Goal: Check status: Check status

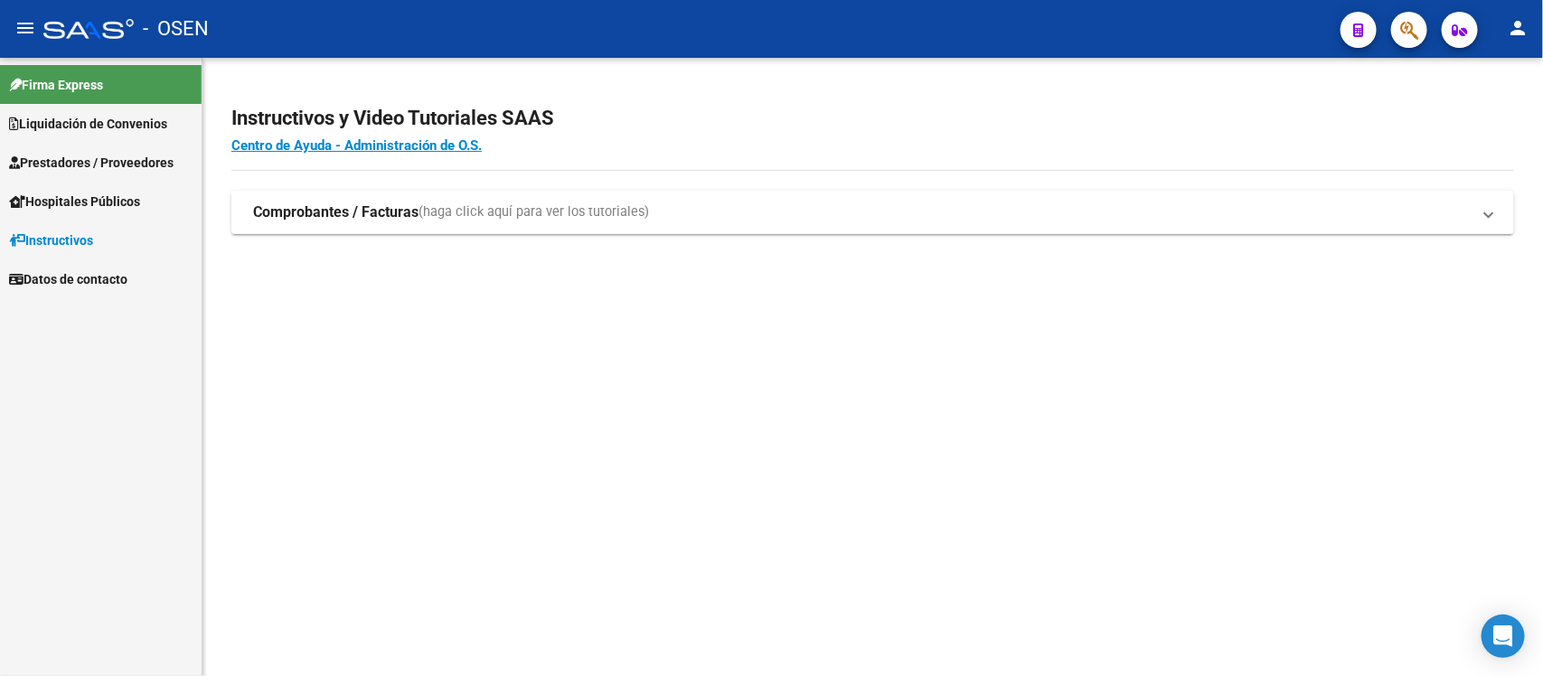
click at [42, 133] on link "Liquidación de Convenios" at bounding box center [101, 123] width 202 height 39
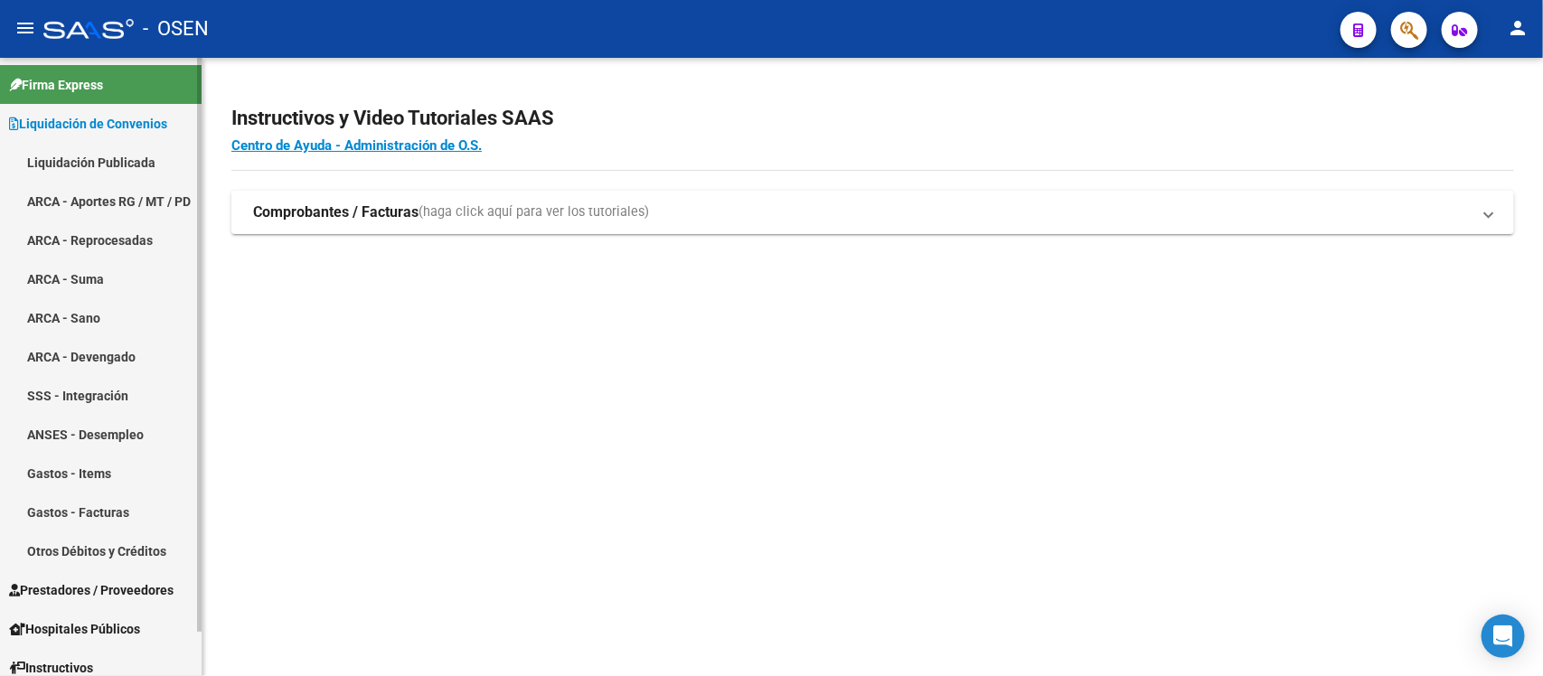
click at [133, 160] on link "Liquidación Publicada" at bounding box center [101, 162] width 202 height 39
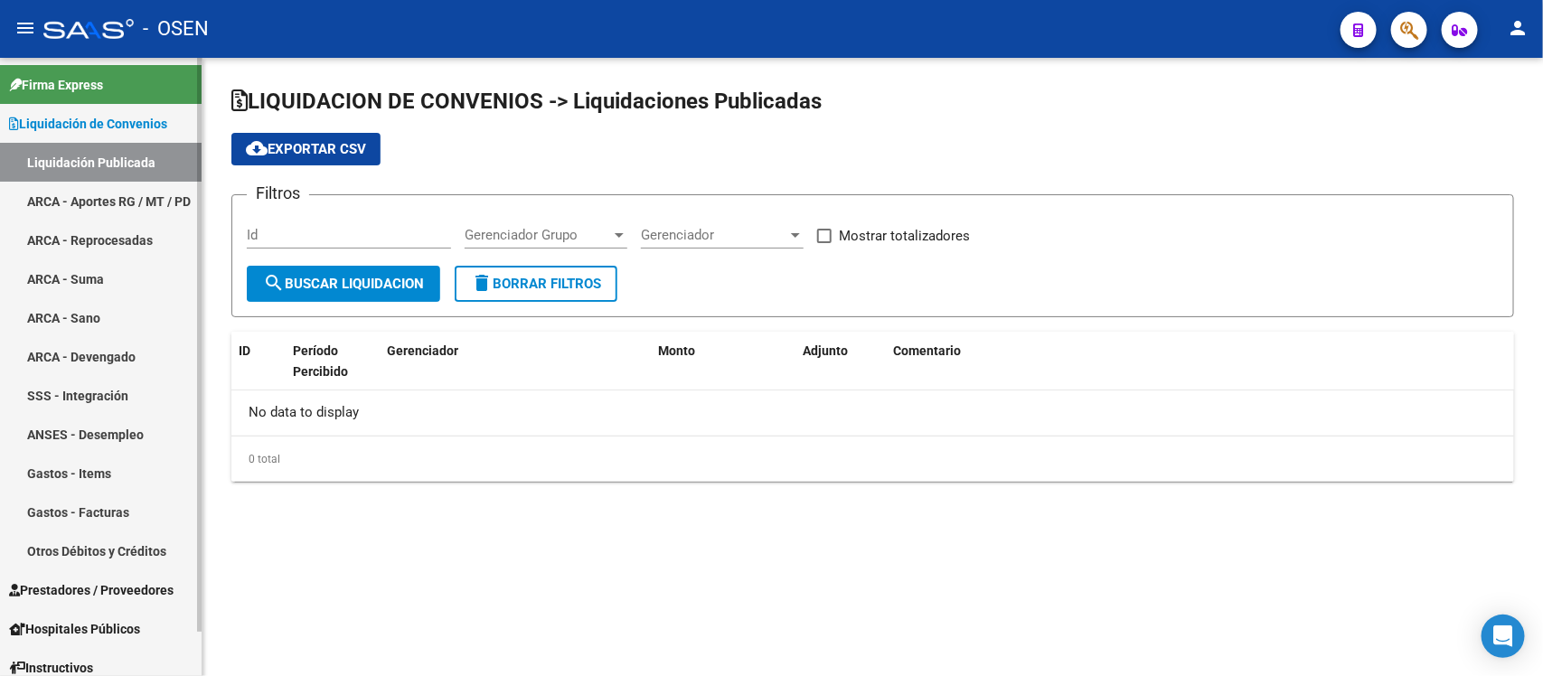
checkbox input "true"
click at [63, 199] on link "ARCA - Aportes RG / MT / PD" at bounding box center [101, 201] width 202 height 39
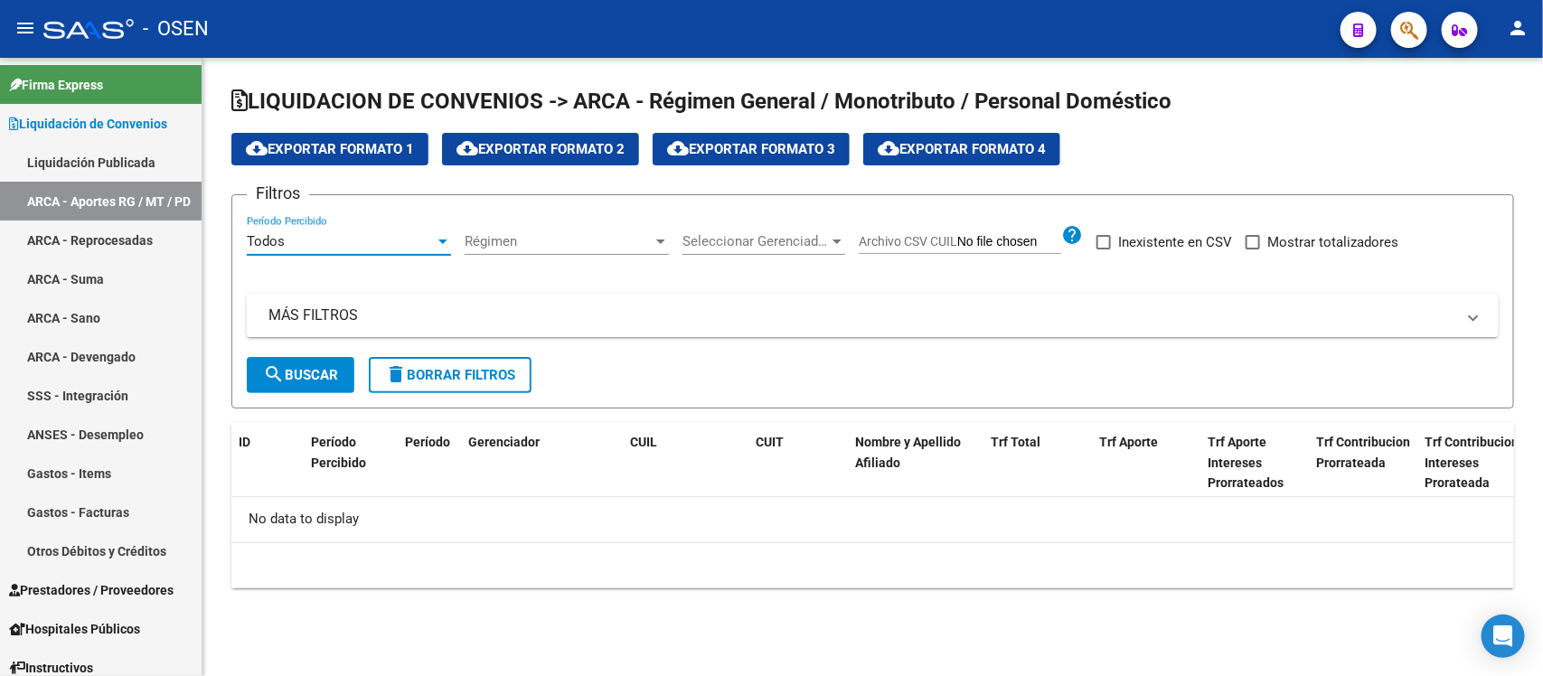
click at [306, 233] on div "Todos" at bounding box center [341, 241] width 188 height 16
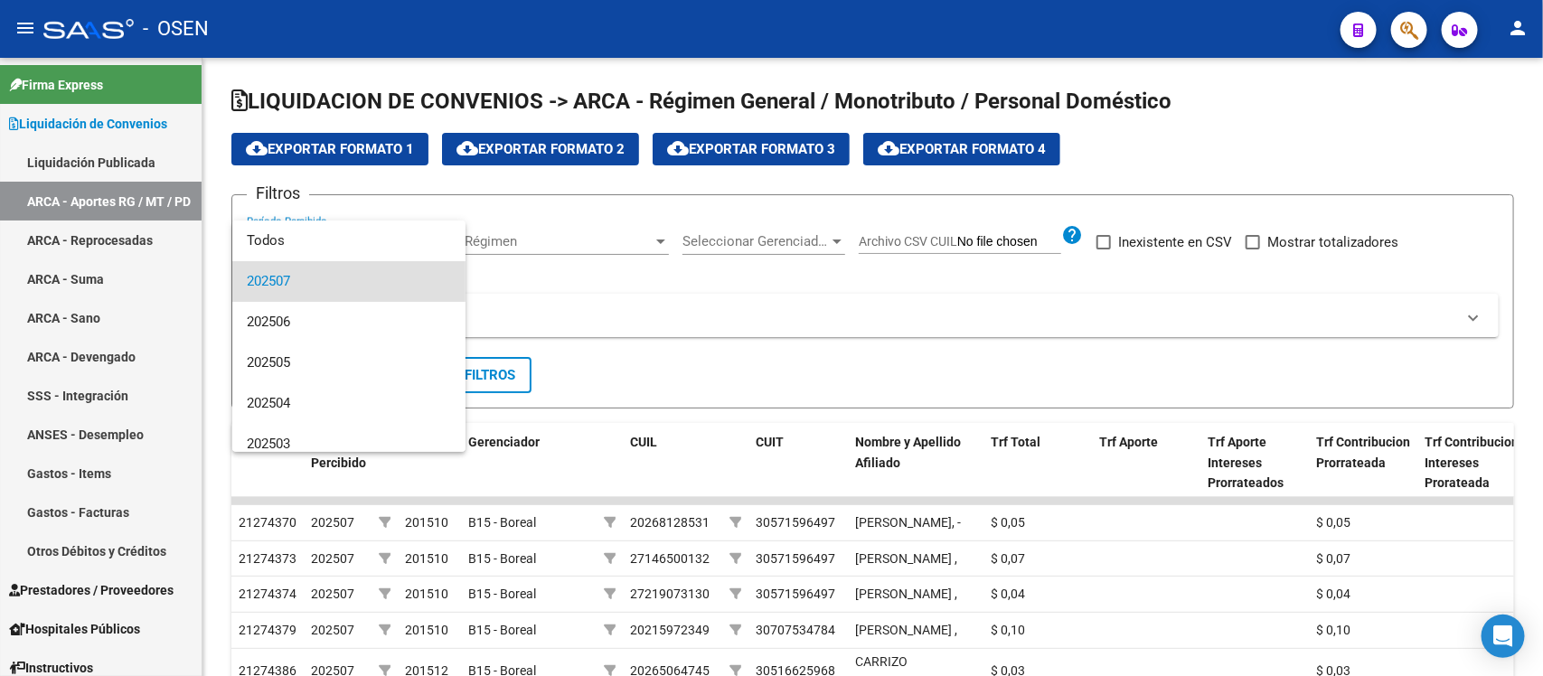
click at [597, 208] on div at bounding box center [771, 338] width 1543 height 676
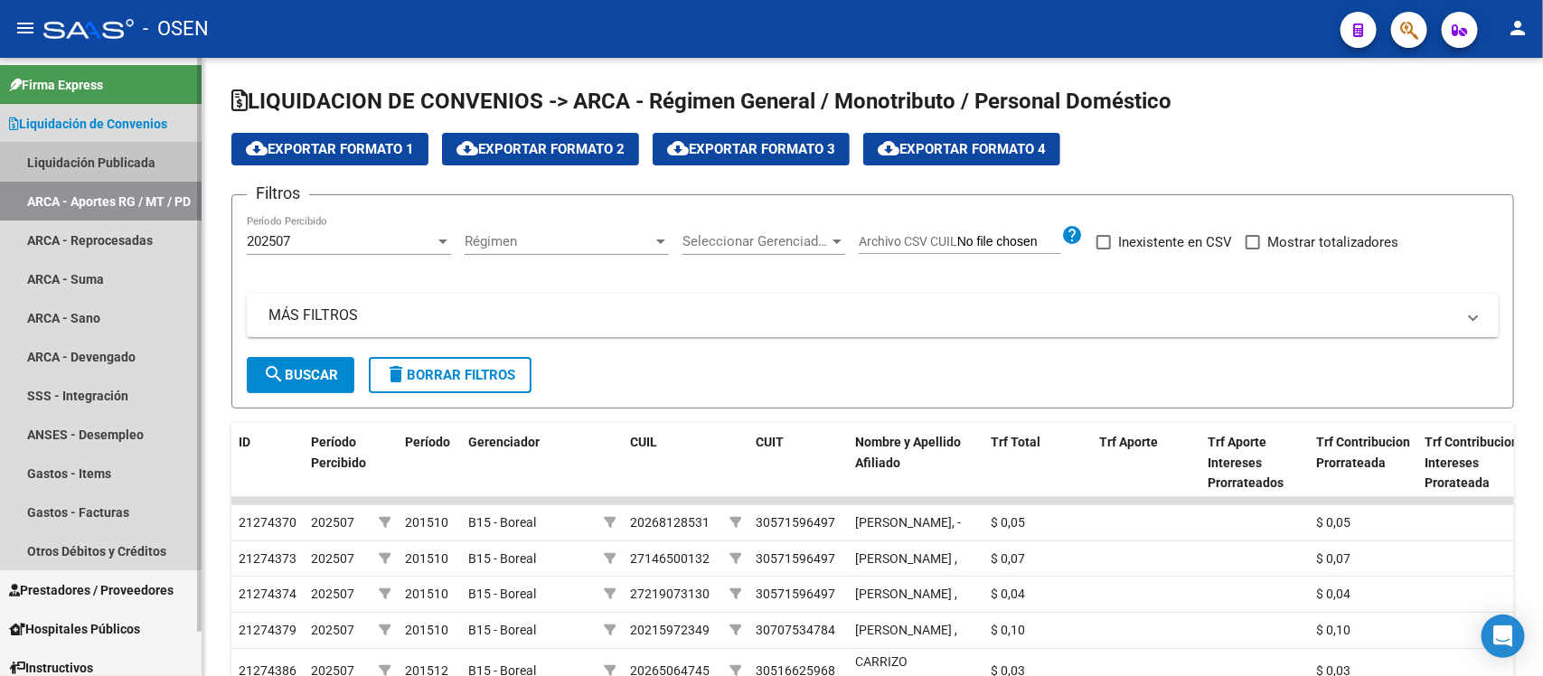
click at [71, 158] on link "Liquidación Publicada" at bounding box center [101, 162] width 202 height 39
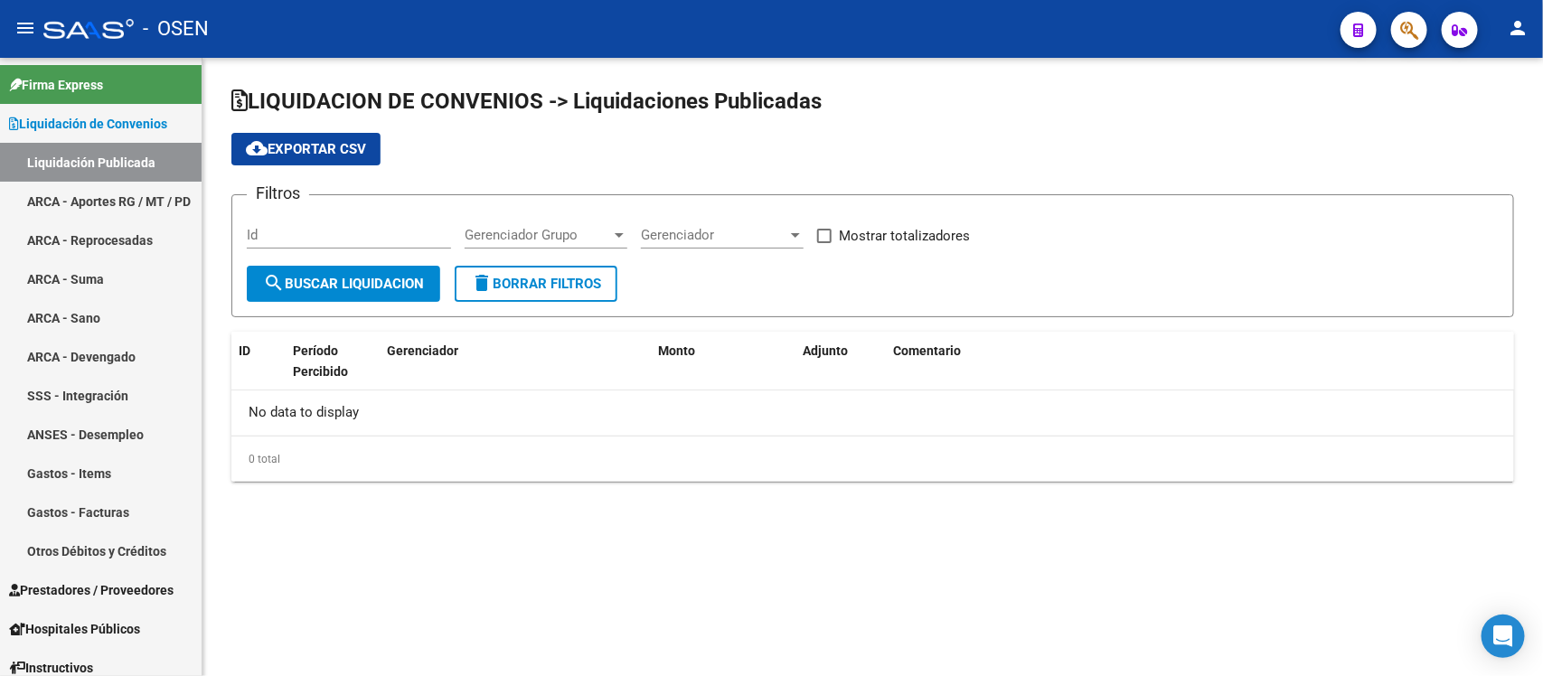
checkbox input "true"
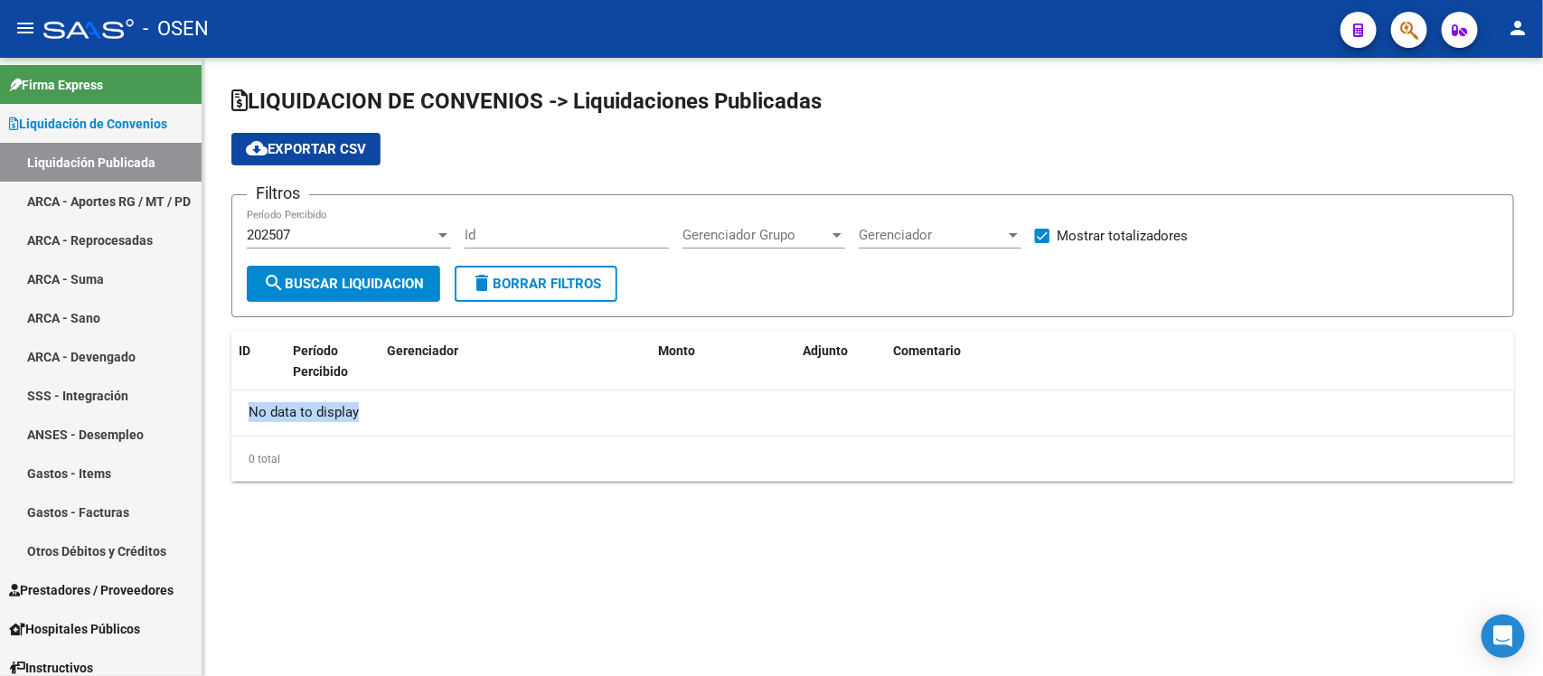
drag, startPoint x: 231, startPoint y: 419, endPoint x: 579, endPoint y: 400, distance: 347.6
click at [584, 413] on div "No data to display" at bounding box center [872, 413] width 1283 height 45
click at [328, 240] on div "202507" at bounding box center [341, 235] width 188 height 16
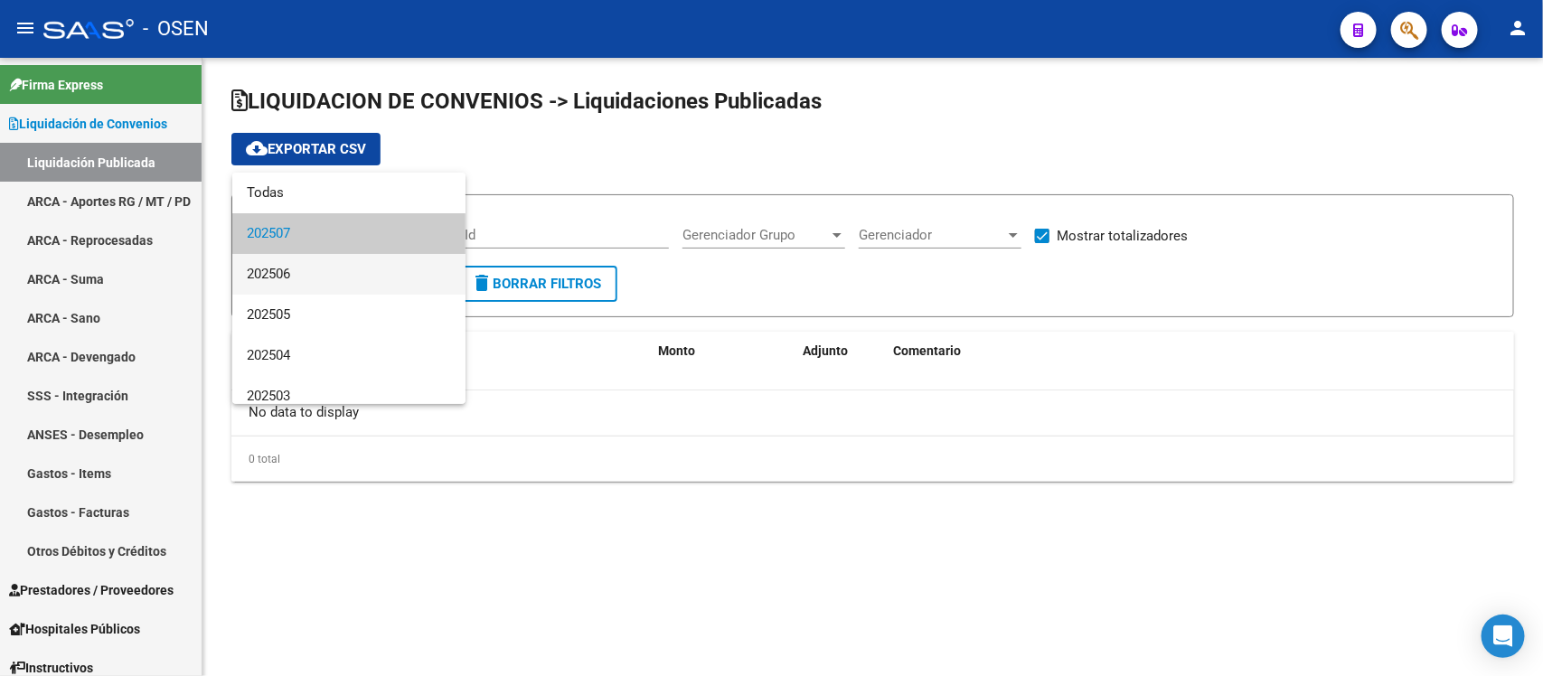
drag, startPoint x: 281, startPoint y: 271, endPoint x: 291, endPoint y: 272, distance: 10.0
click at [281, 272] on span "202506" at bounding box center [349, 274] width 204 height 41
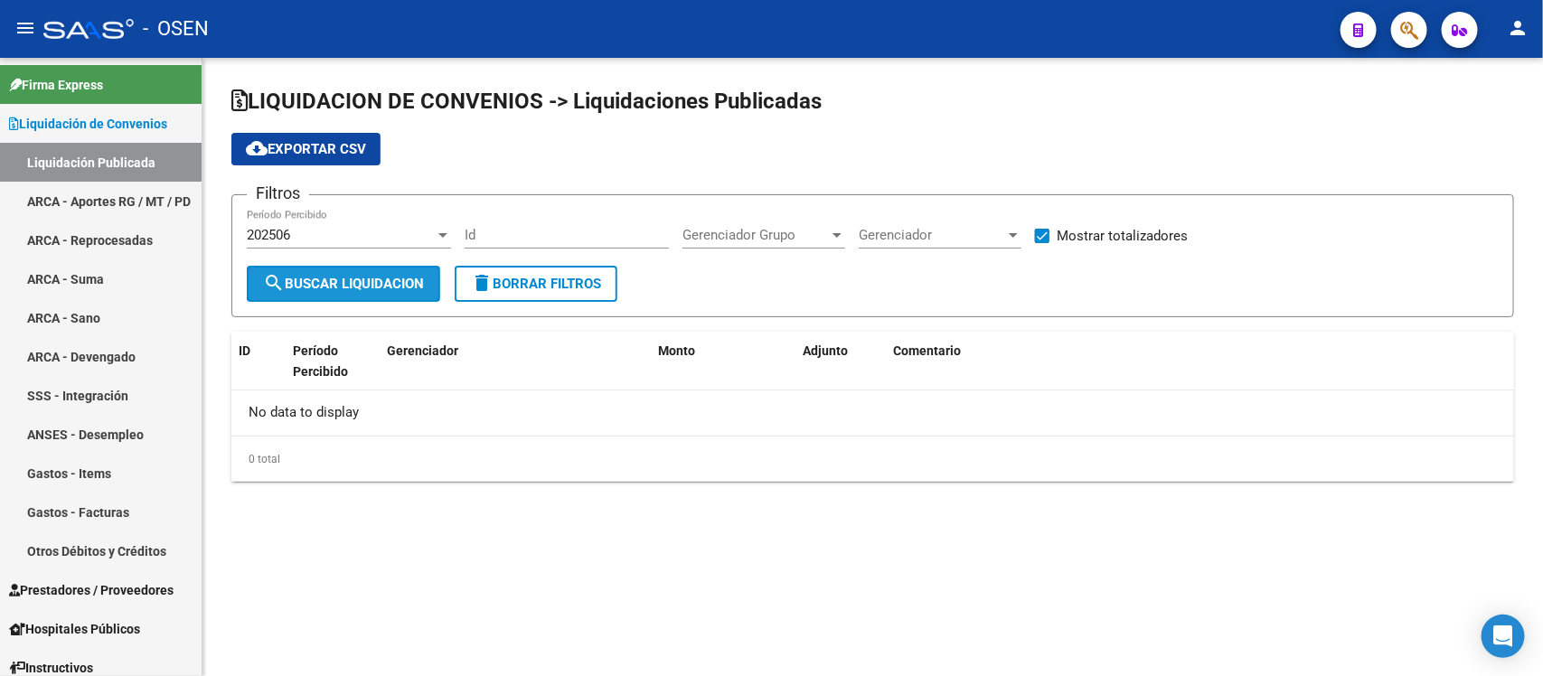
click at [353, 294] on button "search Buscar Liquidacion" at bounding box center [343, 284] width 193 height 36
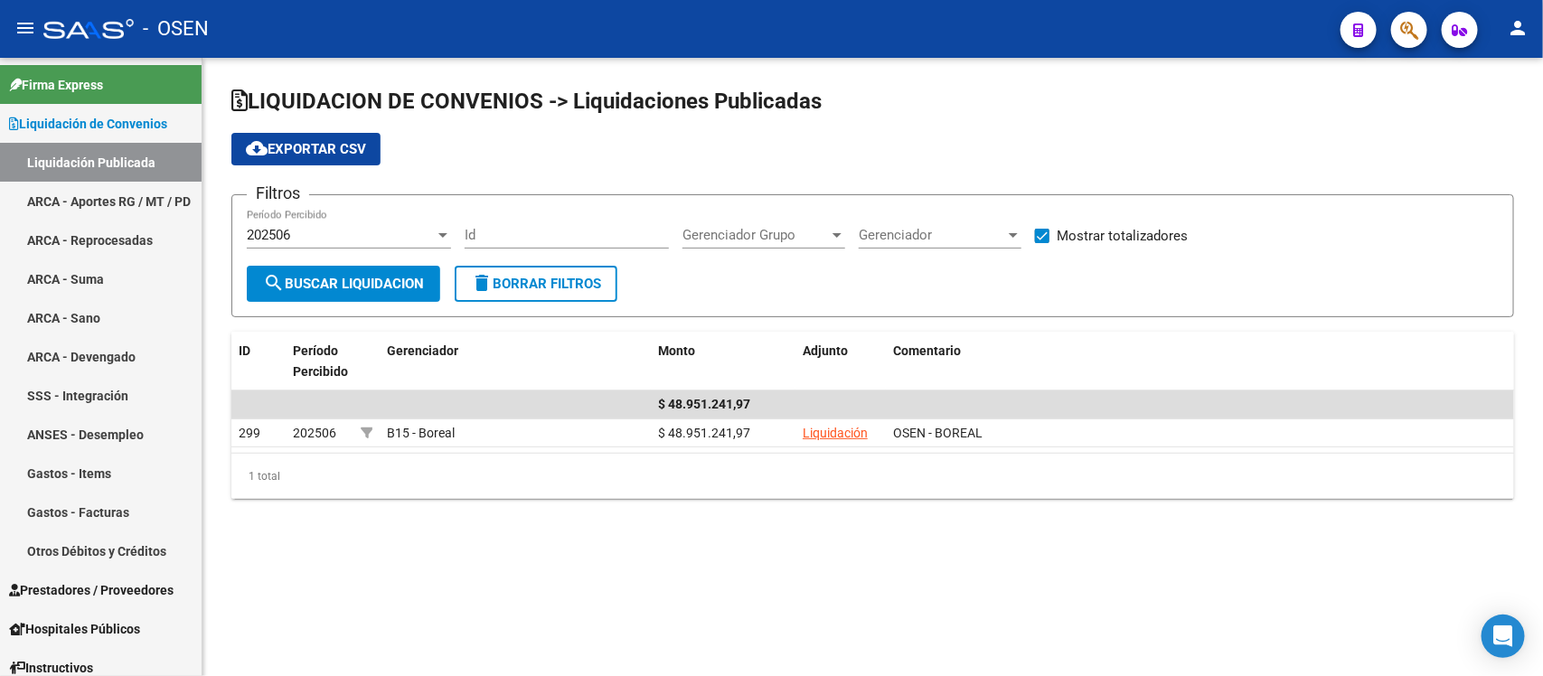
click at [314, 232] on div "202506" at bounding box center [341, 235] width 188 height 16
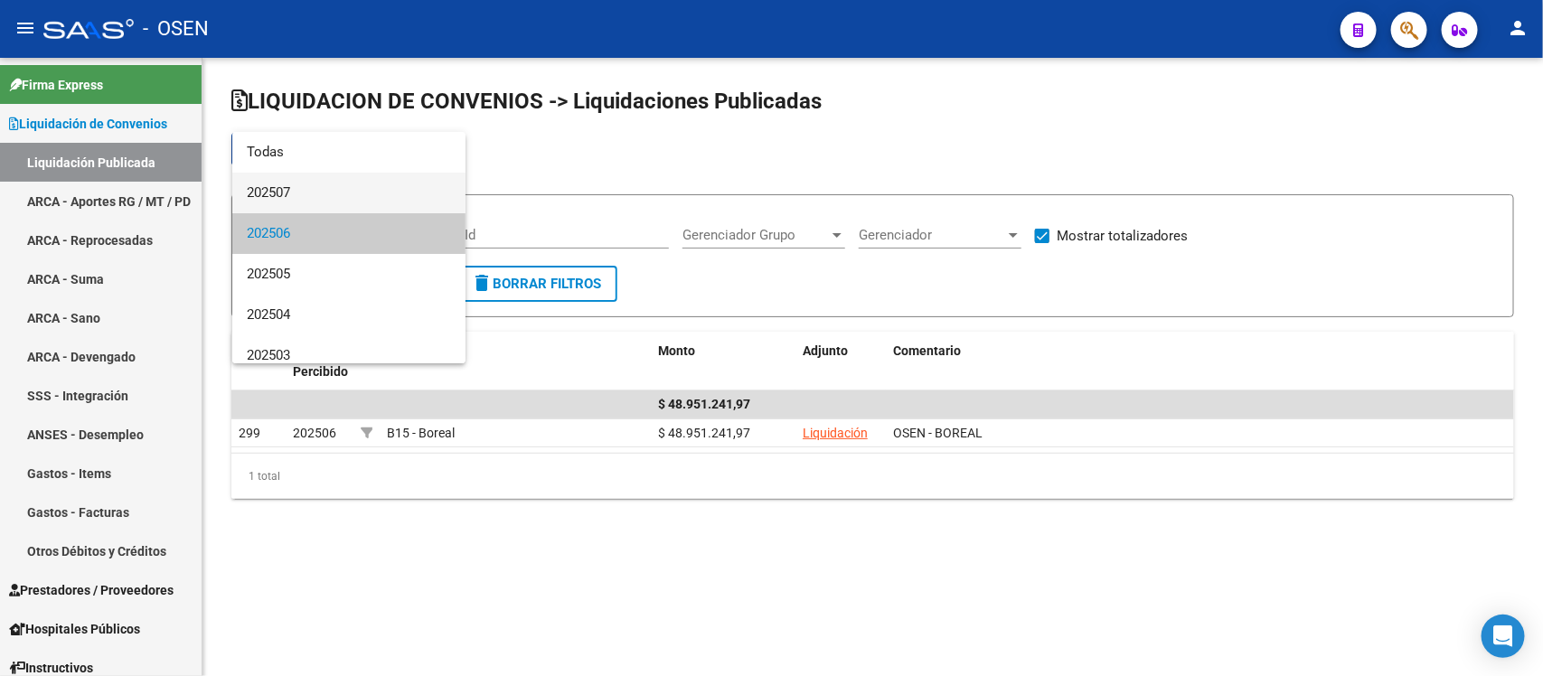
click at [303, 186] on span "202507" at bounding box center [349, 193] width 204 height 41
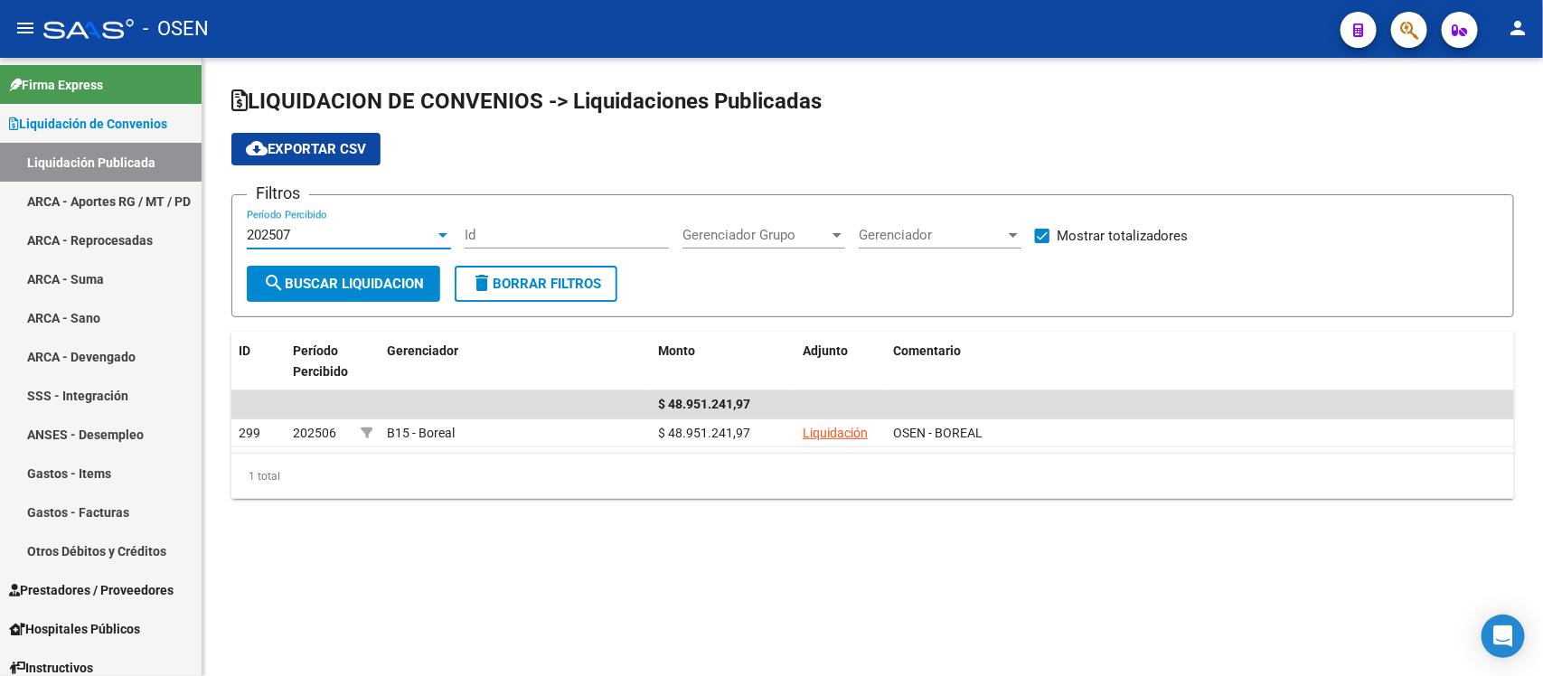
click at [380, 278] on span "search Buscar Liquidacion" at bounding box center [343, 284] width 161 height 16
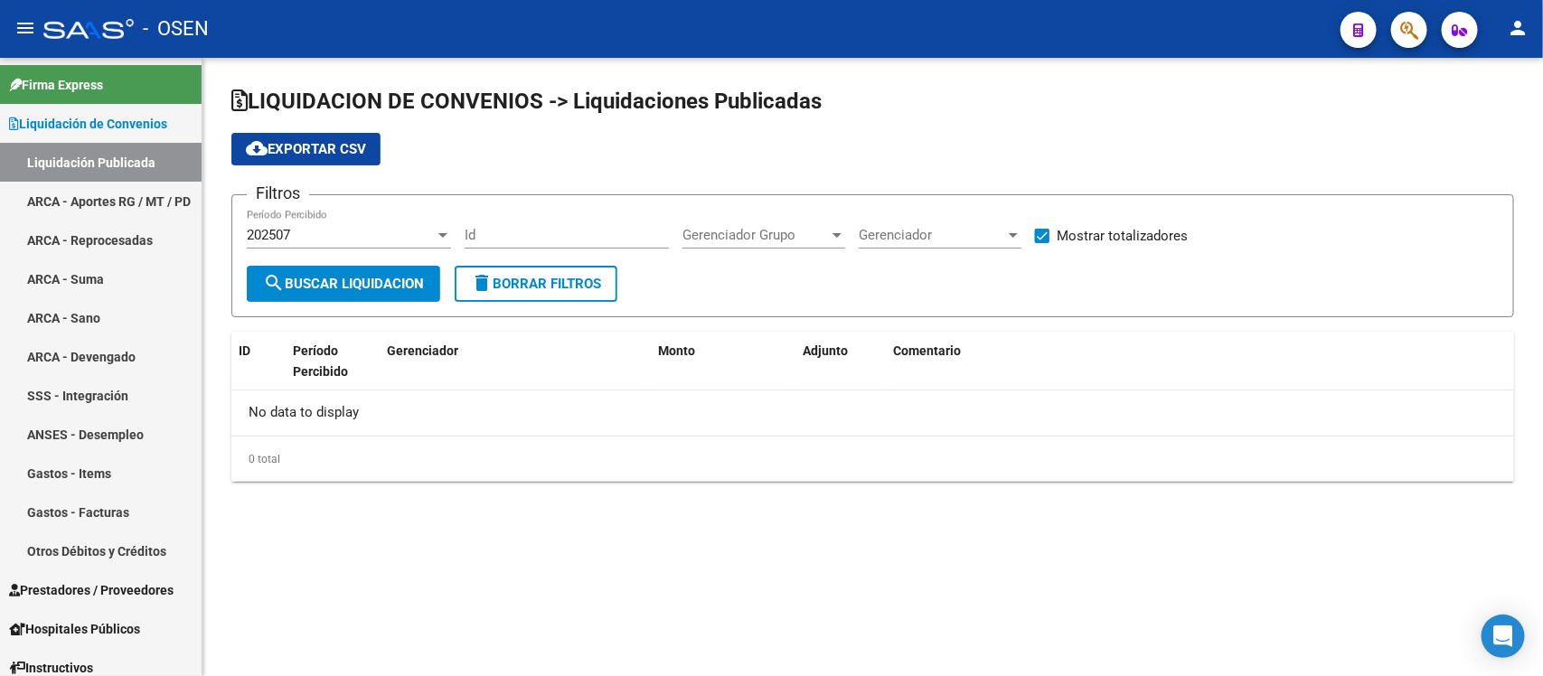
click at [378, 278] on span "search Buscar Liquidacion" at bounding box center [343, 284] width 161 height 16
click at [376, 276] on span "search Buscar Liquidacion" at bounding box center [343, 284] width 161 height 16
drag, startPoint x: 376, startPoint y: 276, endPoint x: 369, endPoint y: 269, distance: 9.6
click at [369, 269] on button "search Buscar Liquidacion" at bounding box center [343, 284] width 193 height 36
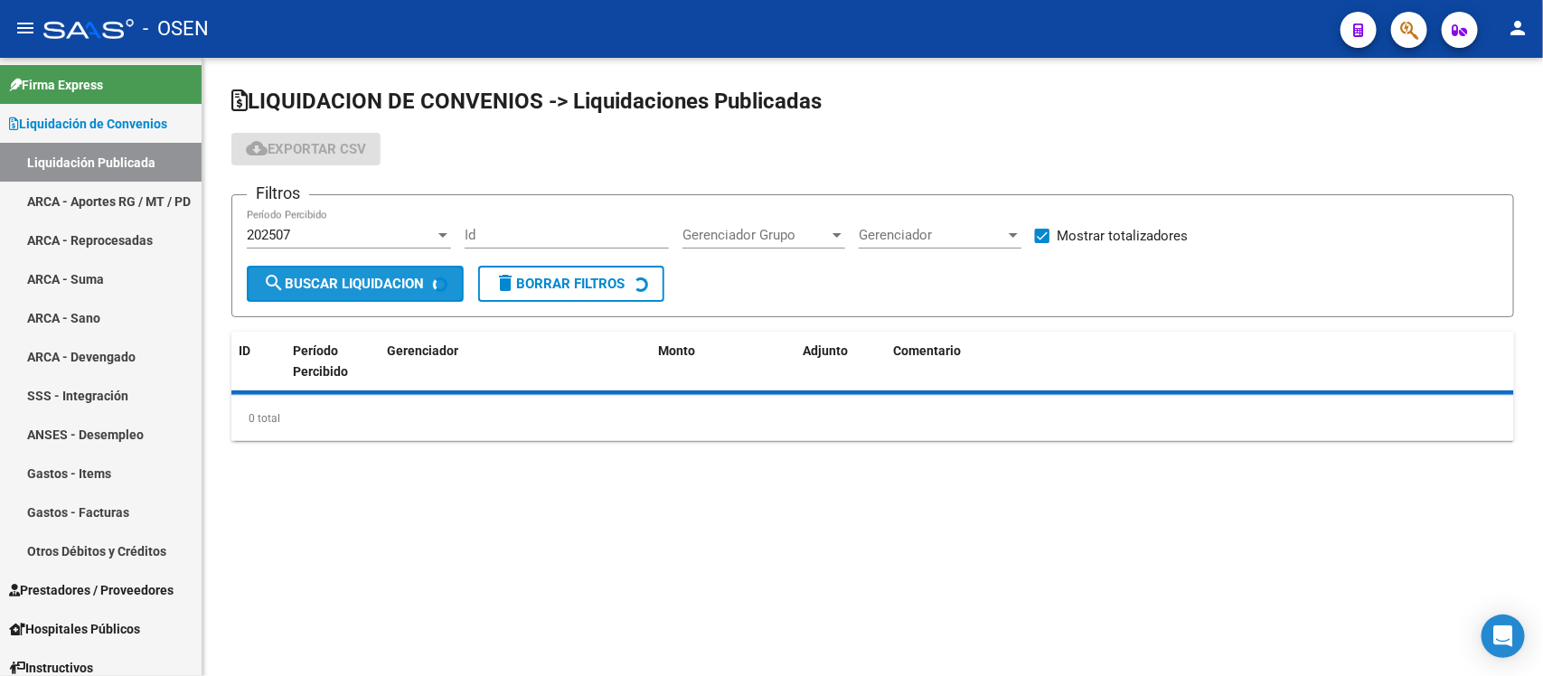
click at [364, 266] on button "search Buscar Liquidacion" at bounding box center [355, 284] width 217 height 36
click at [353, 254] on div "202507 Período Percibido" at bounding box center [349, 238] width 204 height 56
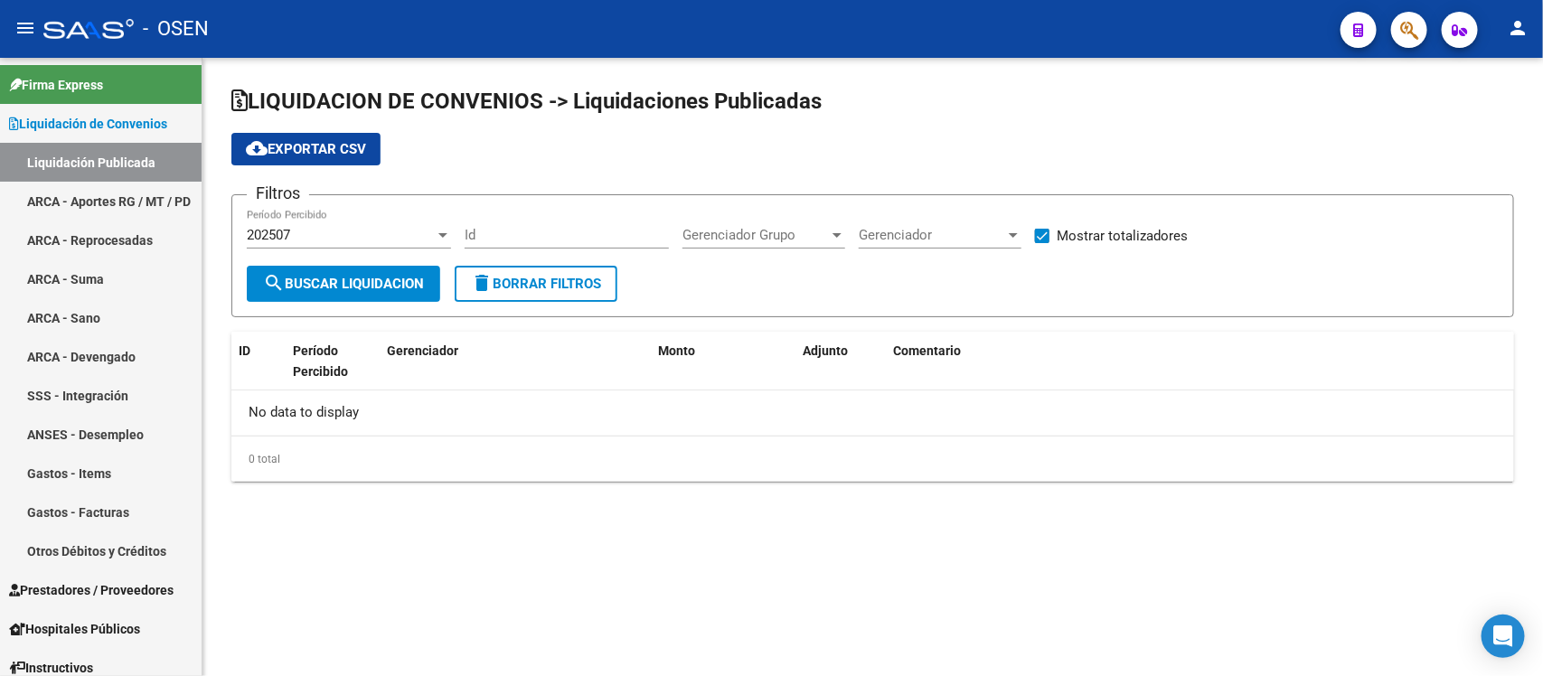
click at [337, 267] on button "search Buscar Liquidacion" at bounding box center [343, 284] width 193 height 36
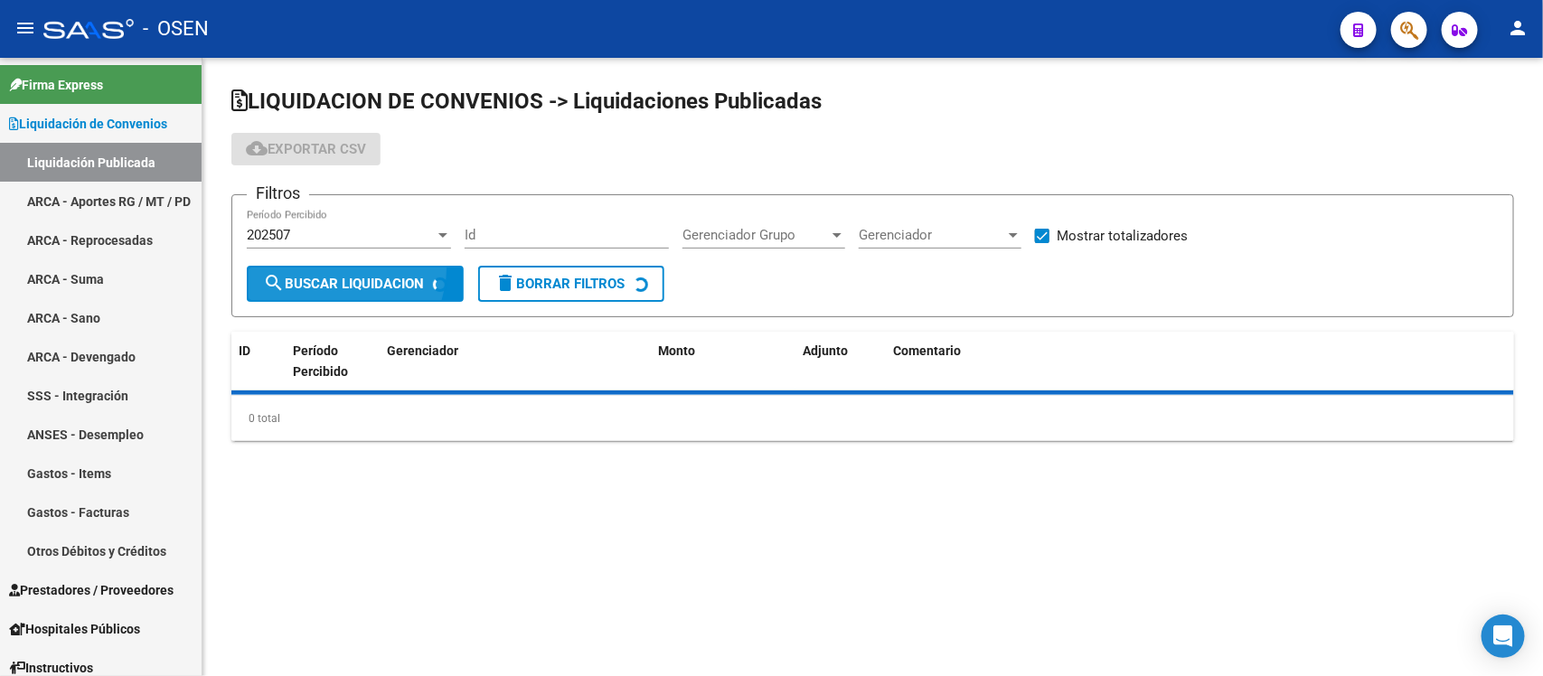
click at [331, 260] on div "202507 Período Percibido" at bounding box center [349, 238] width 204 height 56
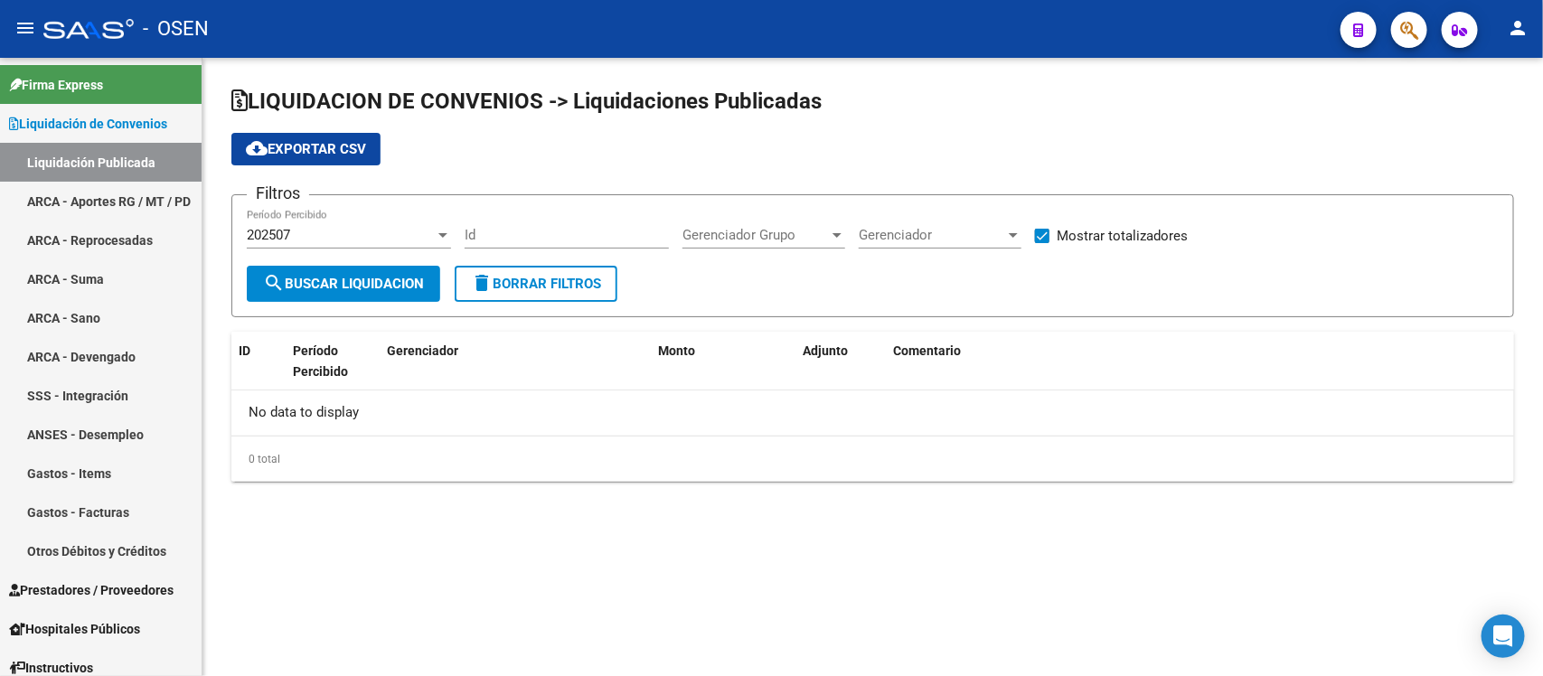
click at [344, 268] on button "search Buscar Liquidacion" at bounding box center [343, 284] width 193 height 36
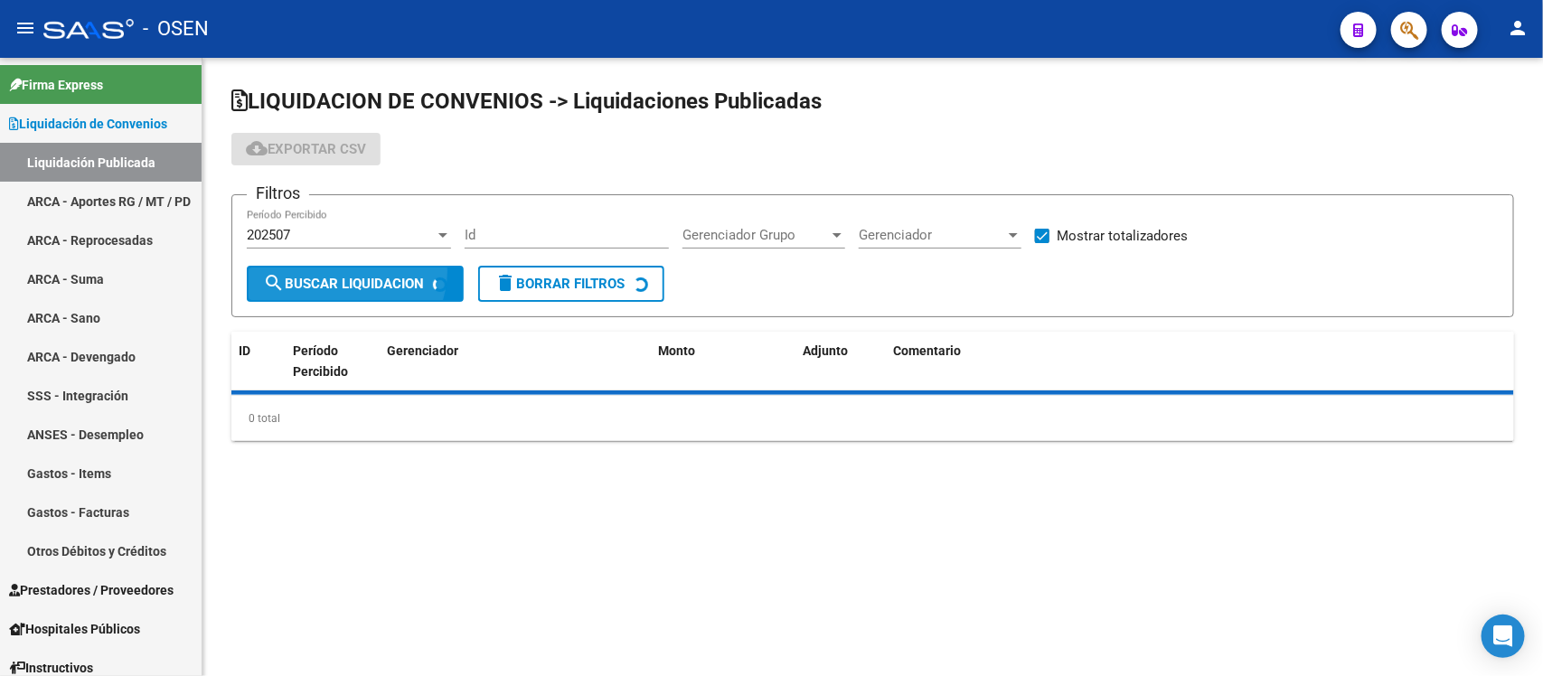
click at [287, 258] on form "Filtros 202507 Período Percibido Id Gerenciador Grupo Gerenciador Grupo Gerenci…" at bounding box center [872, 255] width 1283 height 123
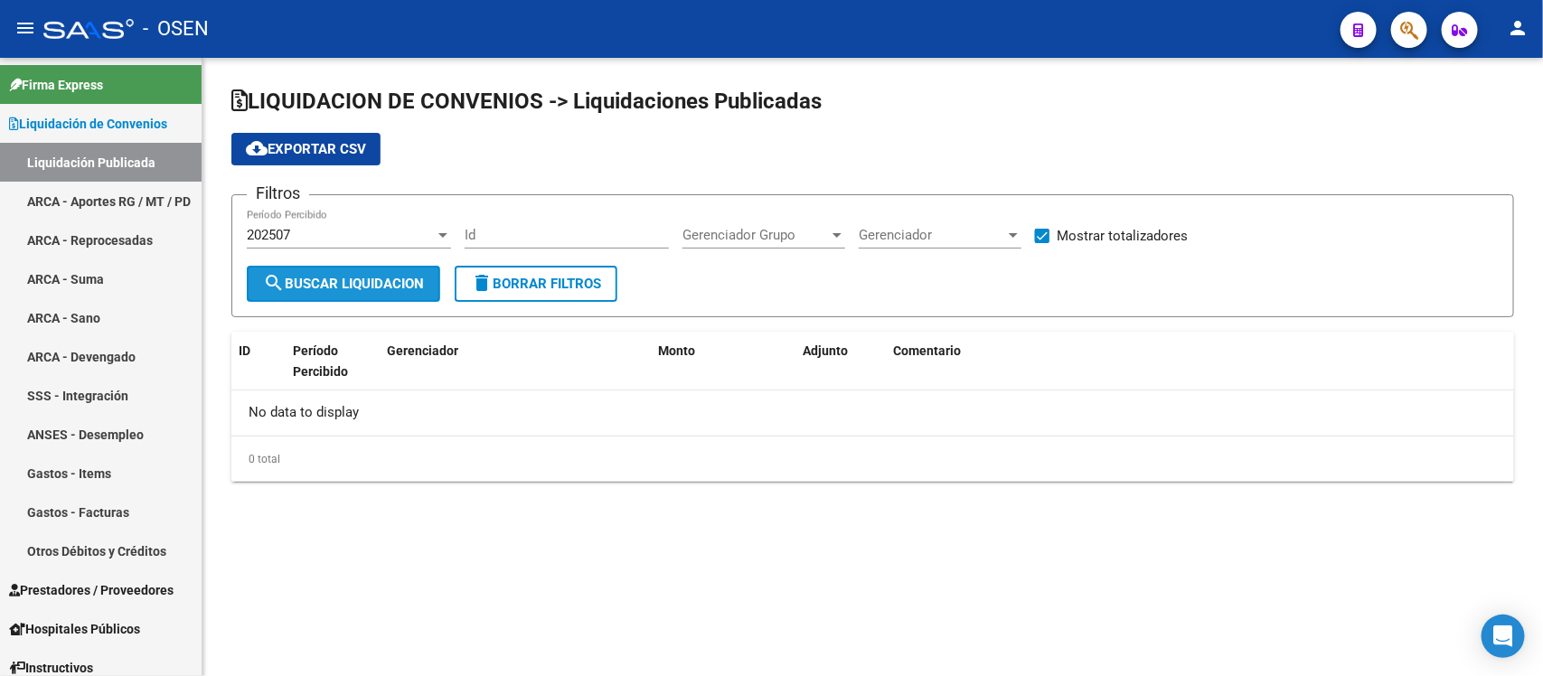
click at [295, 271] on button "search Buscar Liquidacion" at bounding box center [343, 284] width 193 height 36
drag, startPoint x: 306, startPoint y: 269, endPoint x: 295, endPoint y: 269, distance: 10.8
click at [278, 267] on button "search Buscar Liquidacion" at bounding box center [343, 284] width 193 height 36
click at [264, 254] on form "Filtros 202507 Período Percibido Id Gerenciador Grupo Gerenciador Grupo Gerenci…" at bounding box center [872, 255] width 1283 height 123
click at [240, 242] on form "Filtros 202507 Período Percibido Id Gerenciador Grupo Gerenciador Grupo Gerenci…" at bounding box center [872, 255] width 1283 height 123
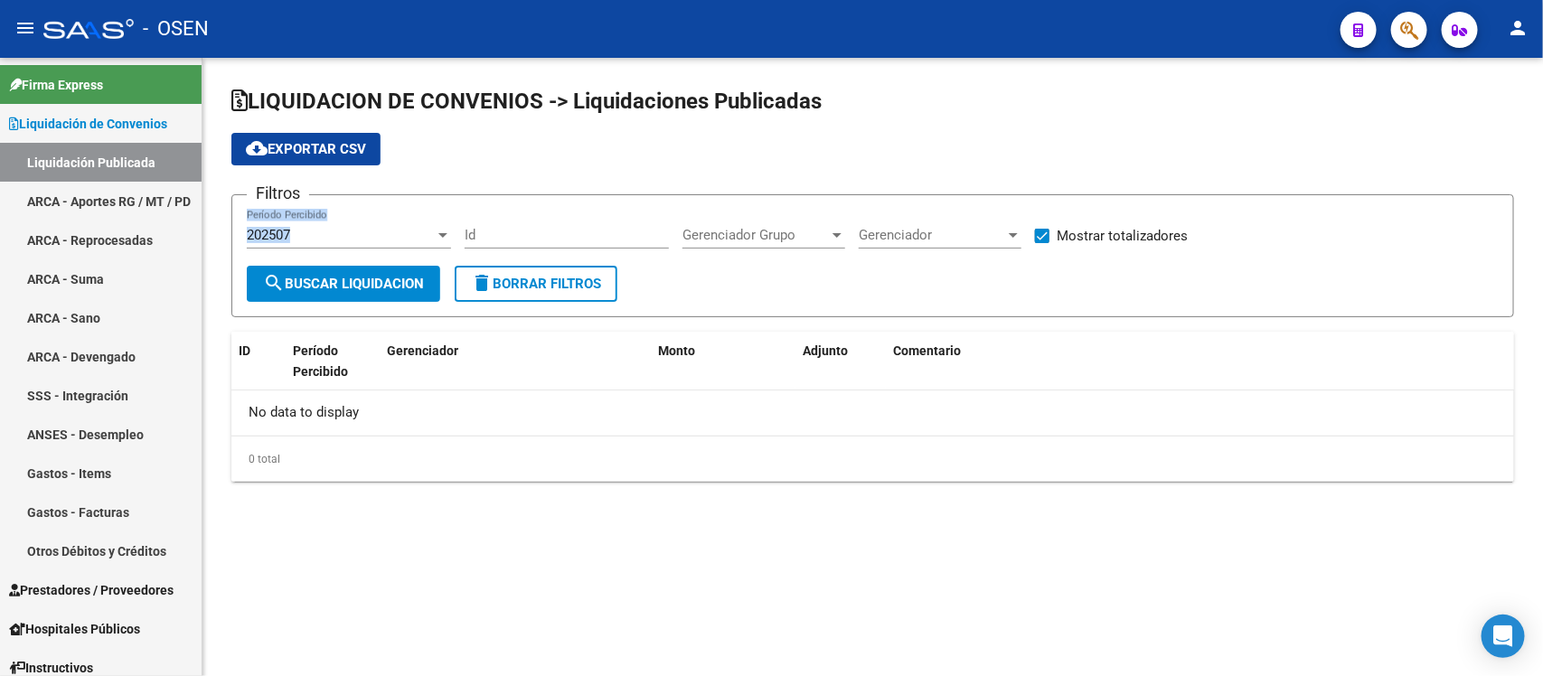
click at [232, 260] on form "Filtros 202507 Período Percibido Id Gerenciador Grupo Gerenciador Grupo Gerenci…" at bounding box center [872, 255] width 1283 height 123
click at [304, 276] on span "search Buscar Liquidacion" at bounding box center [343, 284] width 161 height 16
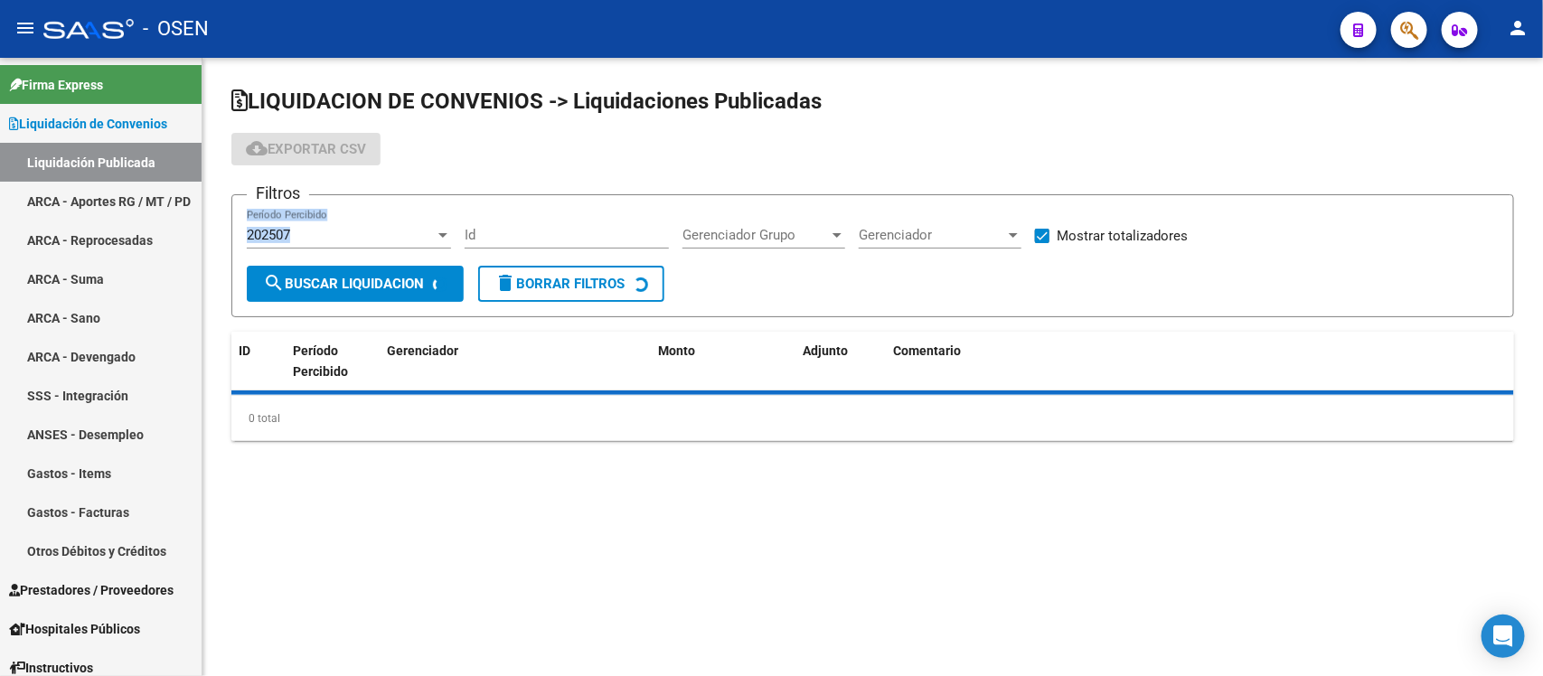
click at [268, 258] on form "Filtros 202507 Período Percibido Id Gerenciador Grupo Gerenciador Grupo Gerenci…" at bounding box center [872, 255] width 1283 height 123
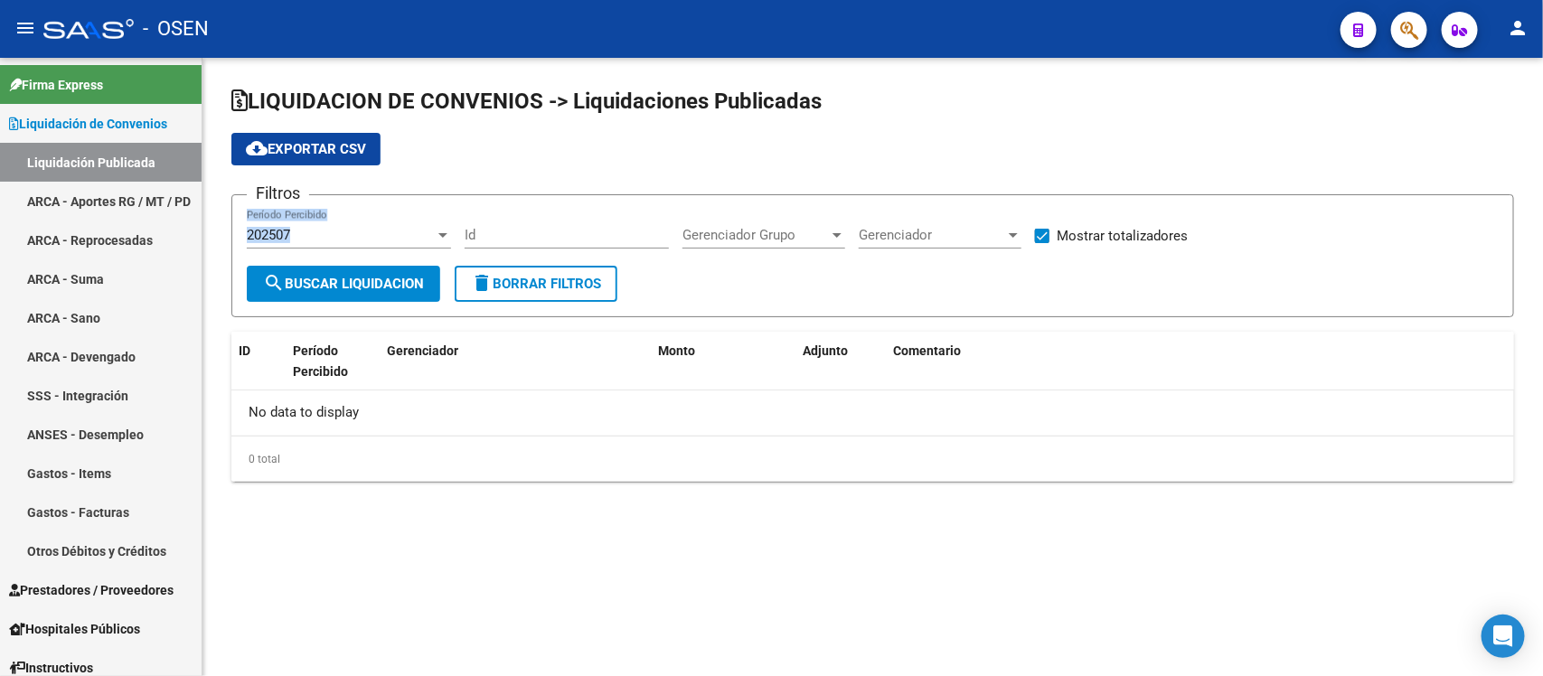
click at [294, 227] on div "202507" at bounding box center [341, 235] width 188 height 16
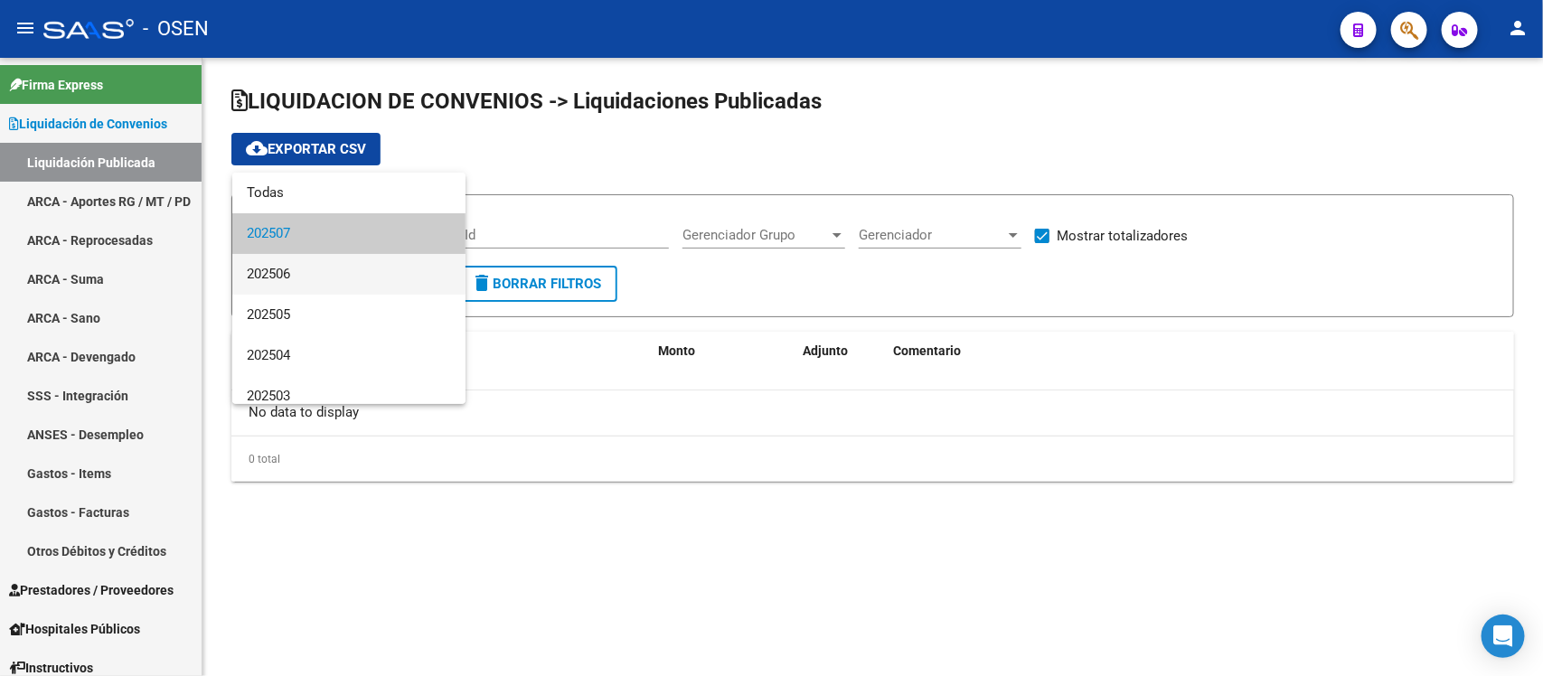
click at [350, 274] on span "202506" at bounding box center [349, 274] width 204 height 41
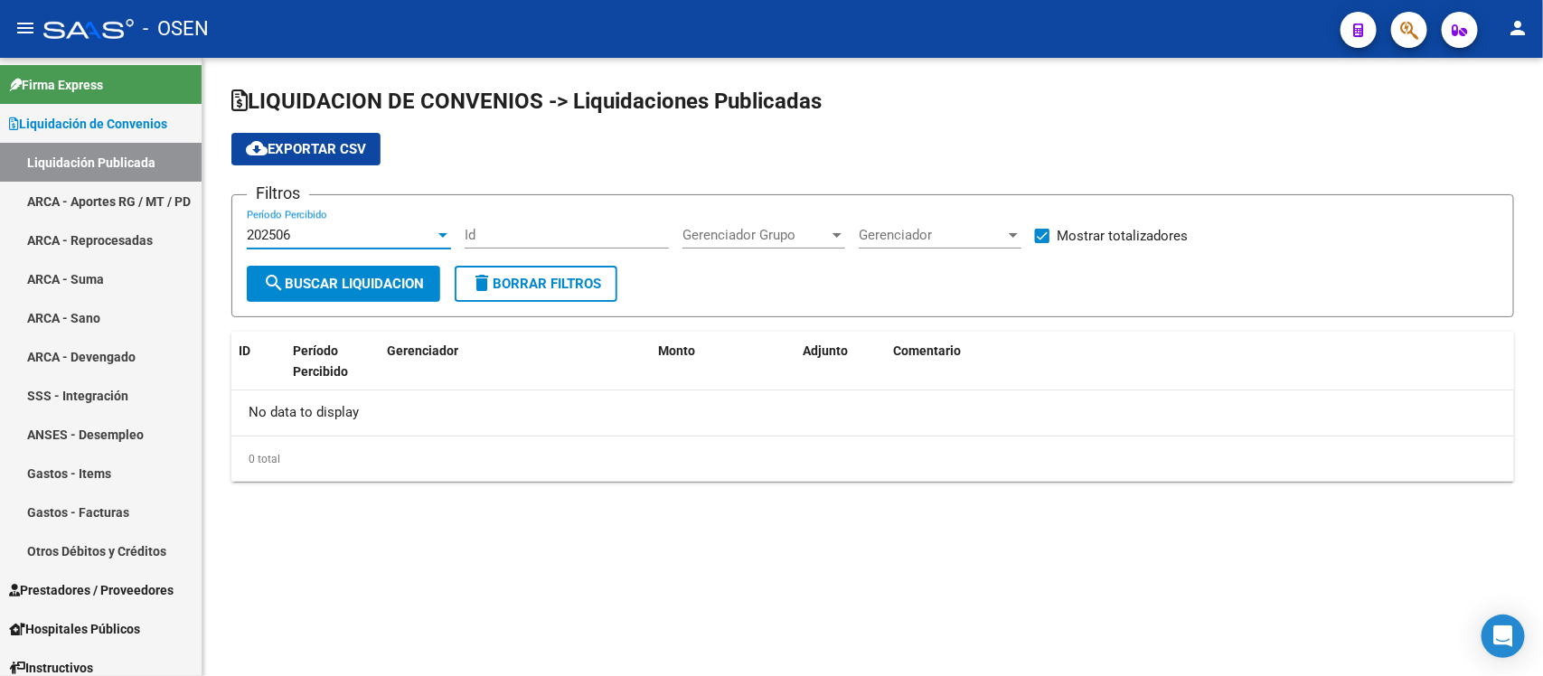
click at [341, 286] on span "search Buscar Liquidacion" at bounding box center [343, 284] width 161 height 16
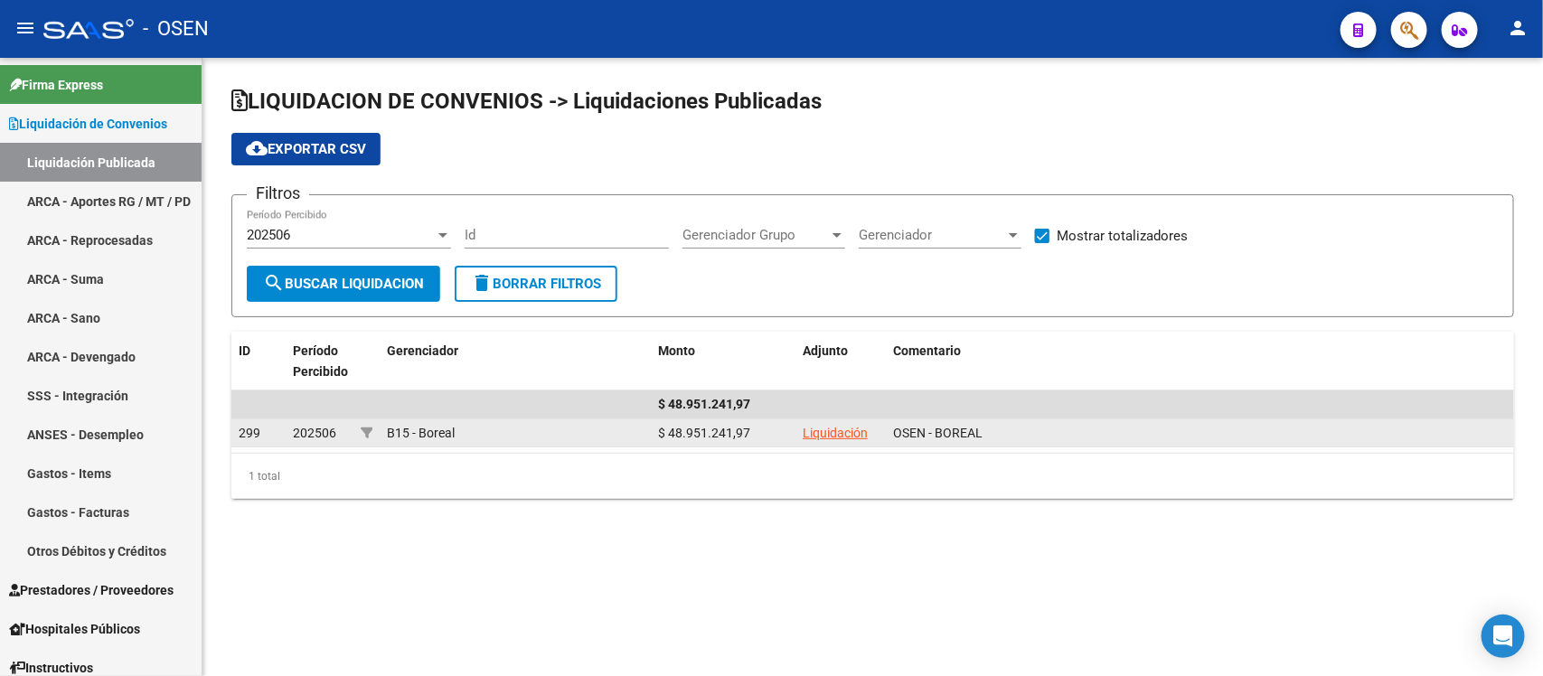
click at [848, 427] on link "Liquidación" at bounding box center [835, 433] width 65 height 14
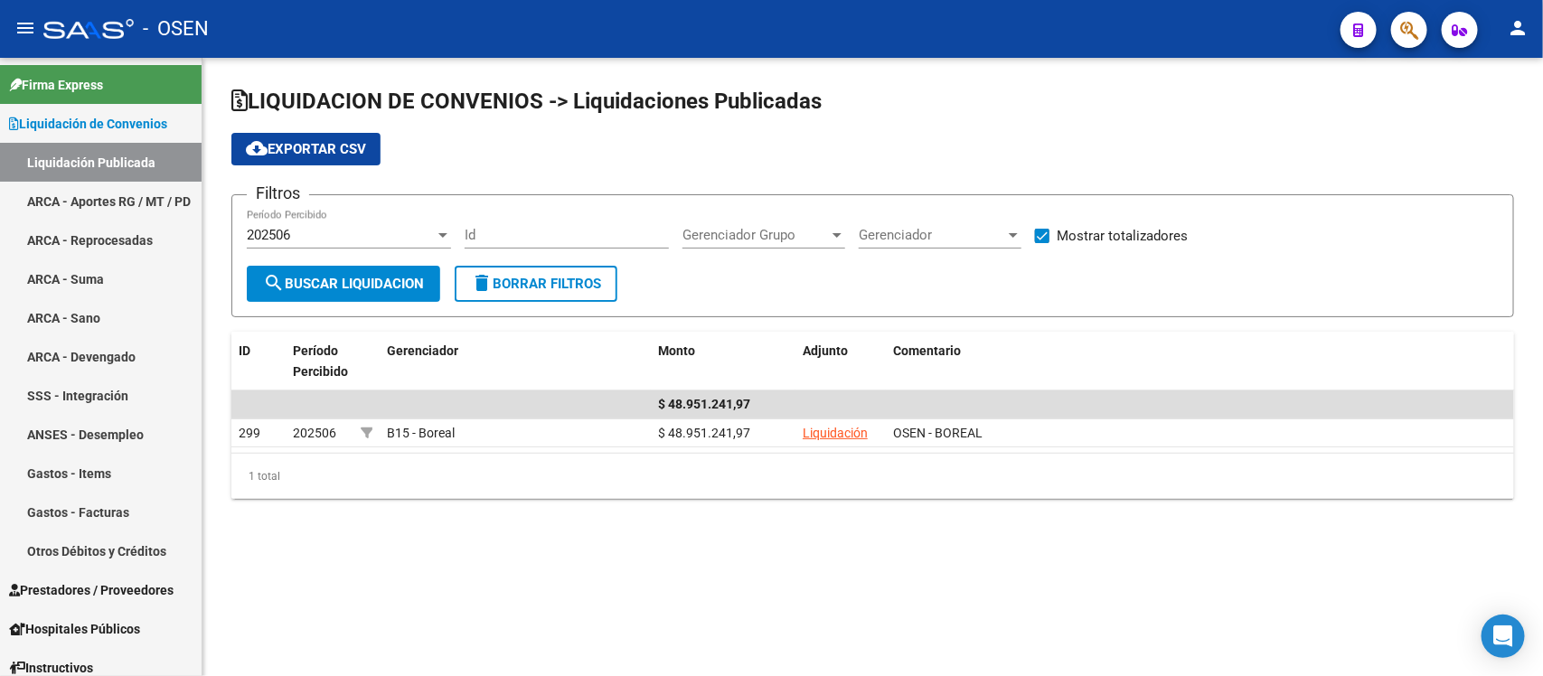
click at [315, 241] on div "202506" at bounding box center [341, 235] width 188 height 16
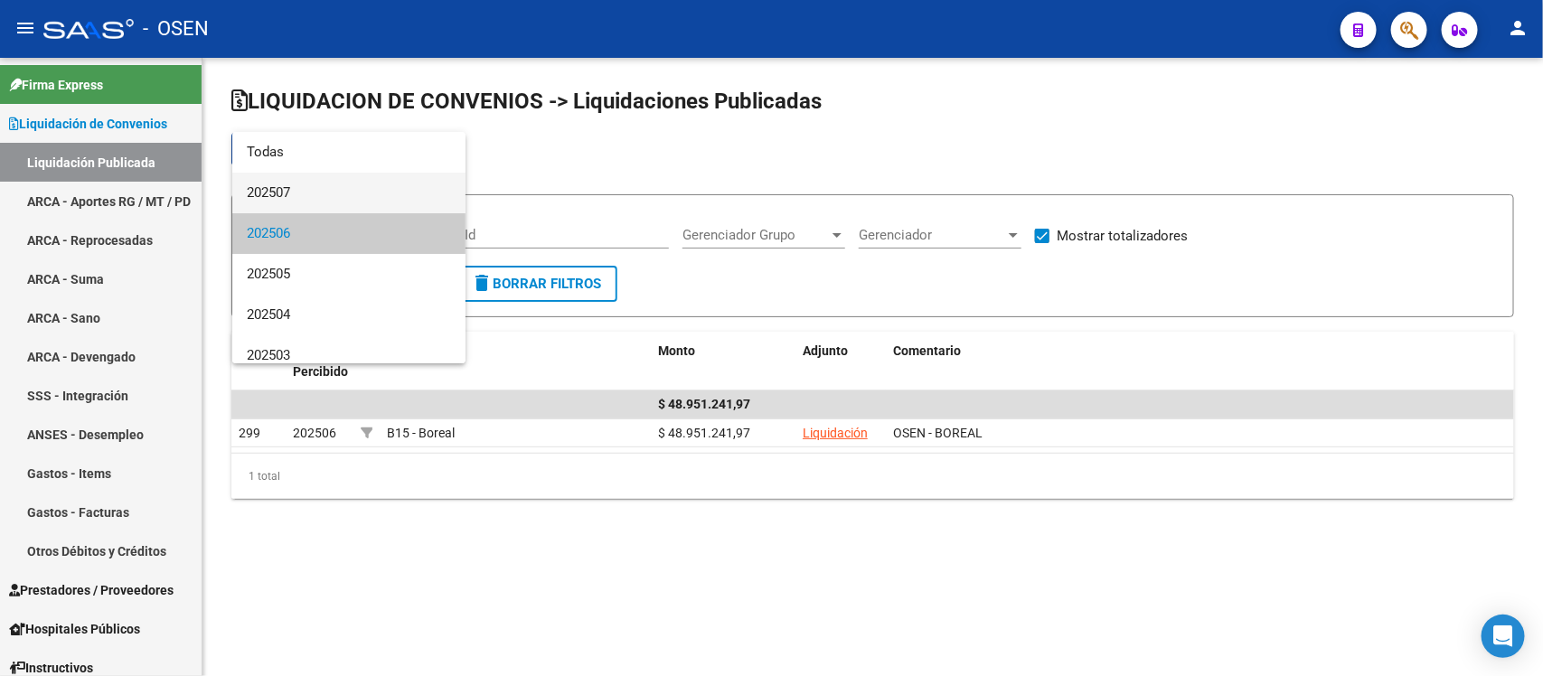
click at [357, 191] on span "202507" at bounding box center [349, 193] width 204 height 41
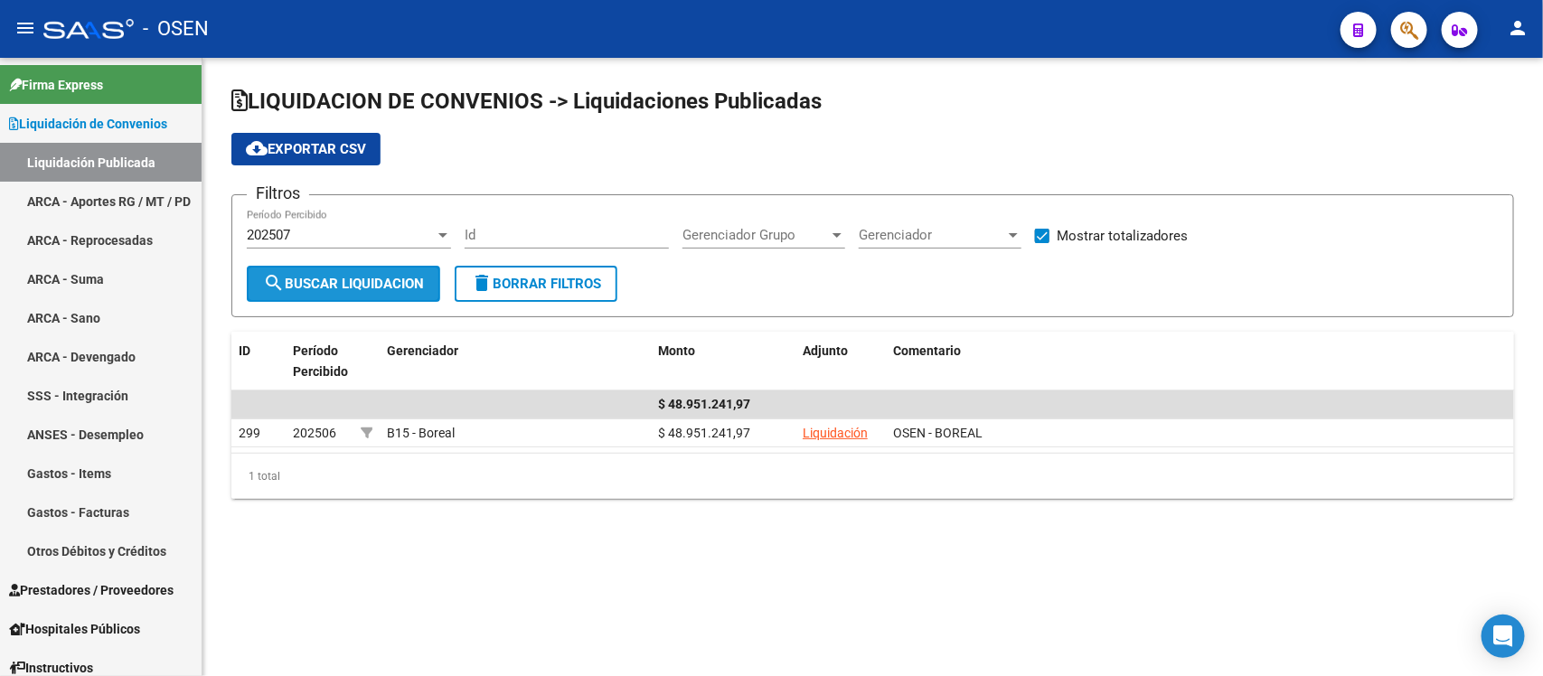
click at [351, 266] on button "search Buscar Liquidacion" at bounding box center [343, 284] width 193 height 36
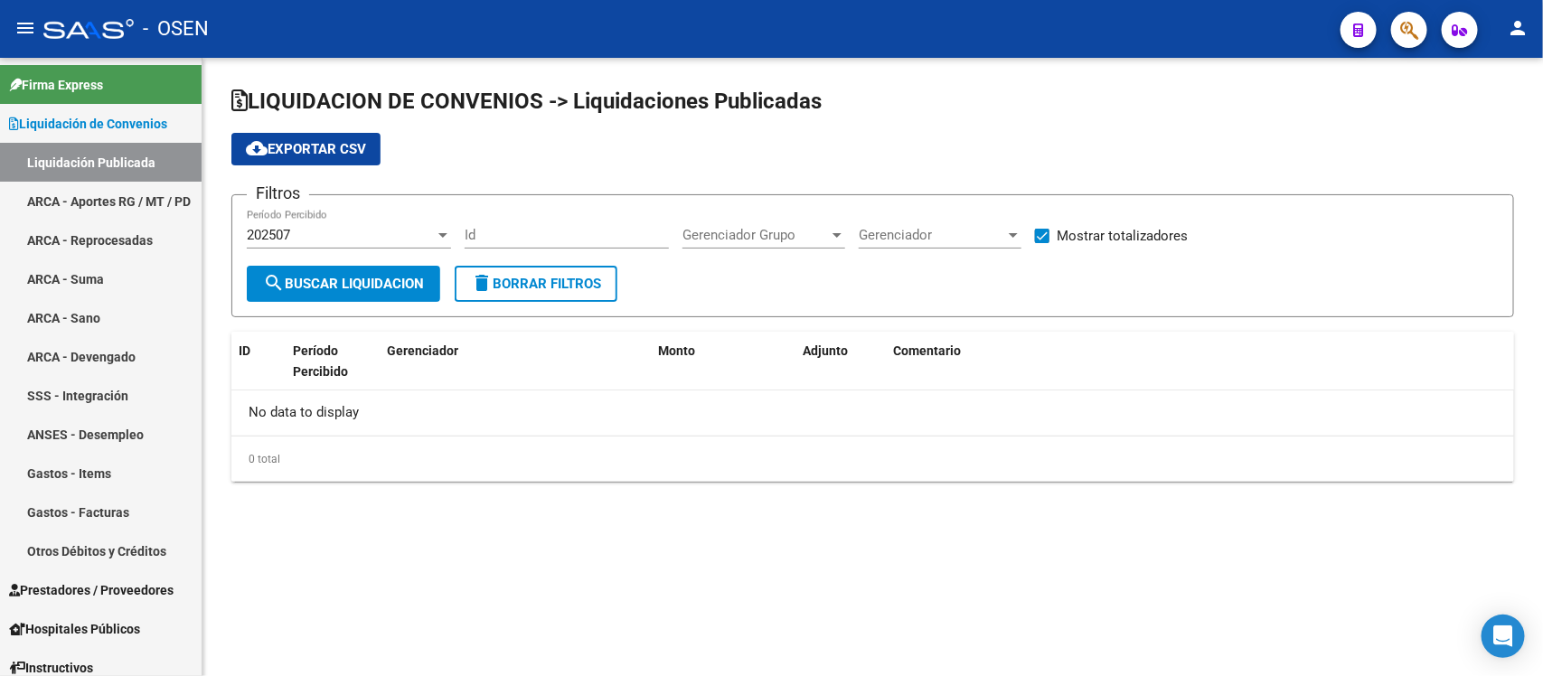
click at [353, 266] on button "search Buscar Liquidacion" at bounding box center [343, 284] width 193 height 36
click at [369, 289] on span "search Buscar Liquidacion" at bounding box center [343, 284] width 161 height 16
click at [371, 290] on button "search Buscar Liquidacion" at bounding box center [343, 284] width 193 height 36
click at [346, 285] on span "search Buscar Liquidacion" at bounding box center [343, 284] width 161 height 16
click at [344, 281] on span "search Buscar Liquidacion" at bounding box center [343, 284] width 161 height 16
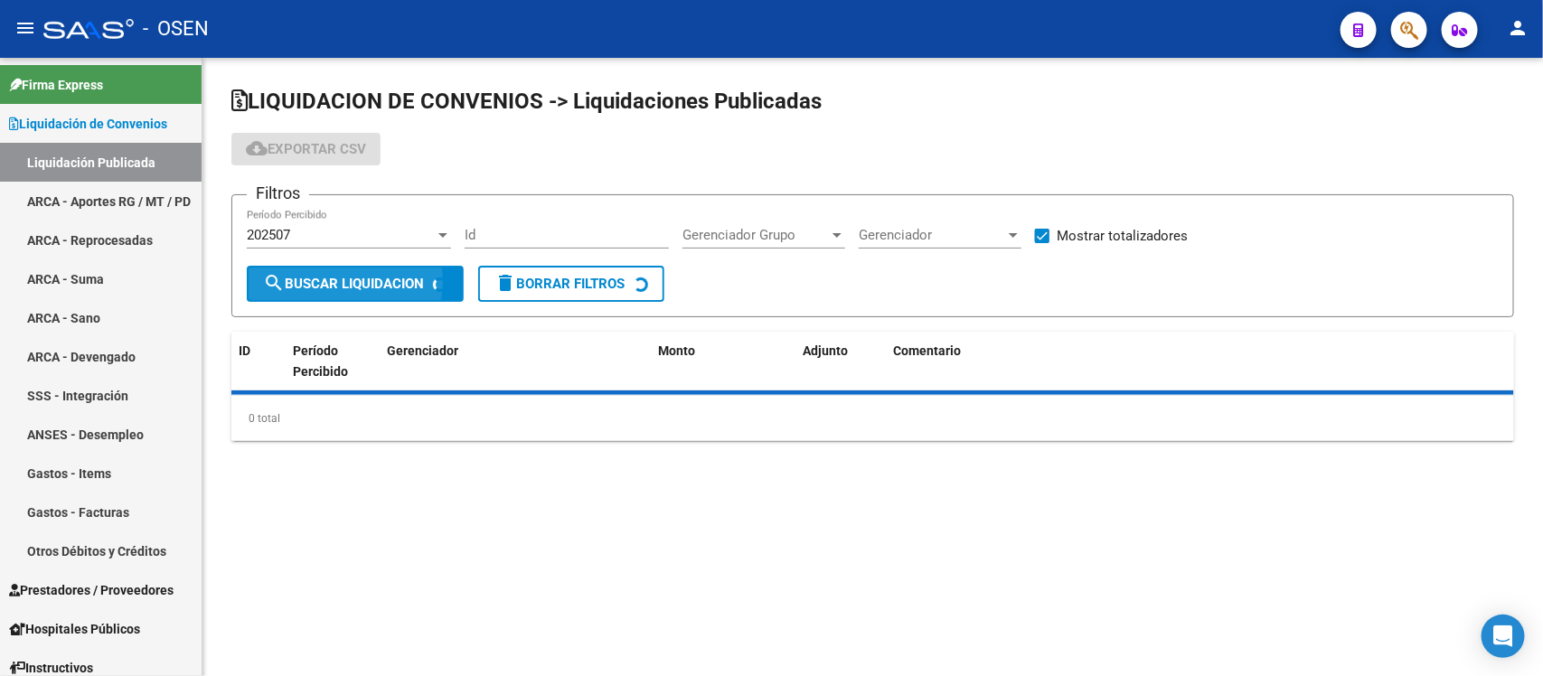
click at [344, 281] on span "search Buscar Liquidacion" at bounding box center [343, 284] width 161 height 16
click at [290, 287] on span "search Buscar Liquidacion" at bounding box center [343, 284] width 161 height 16
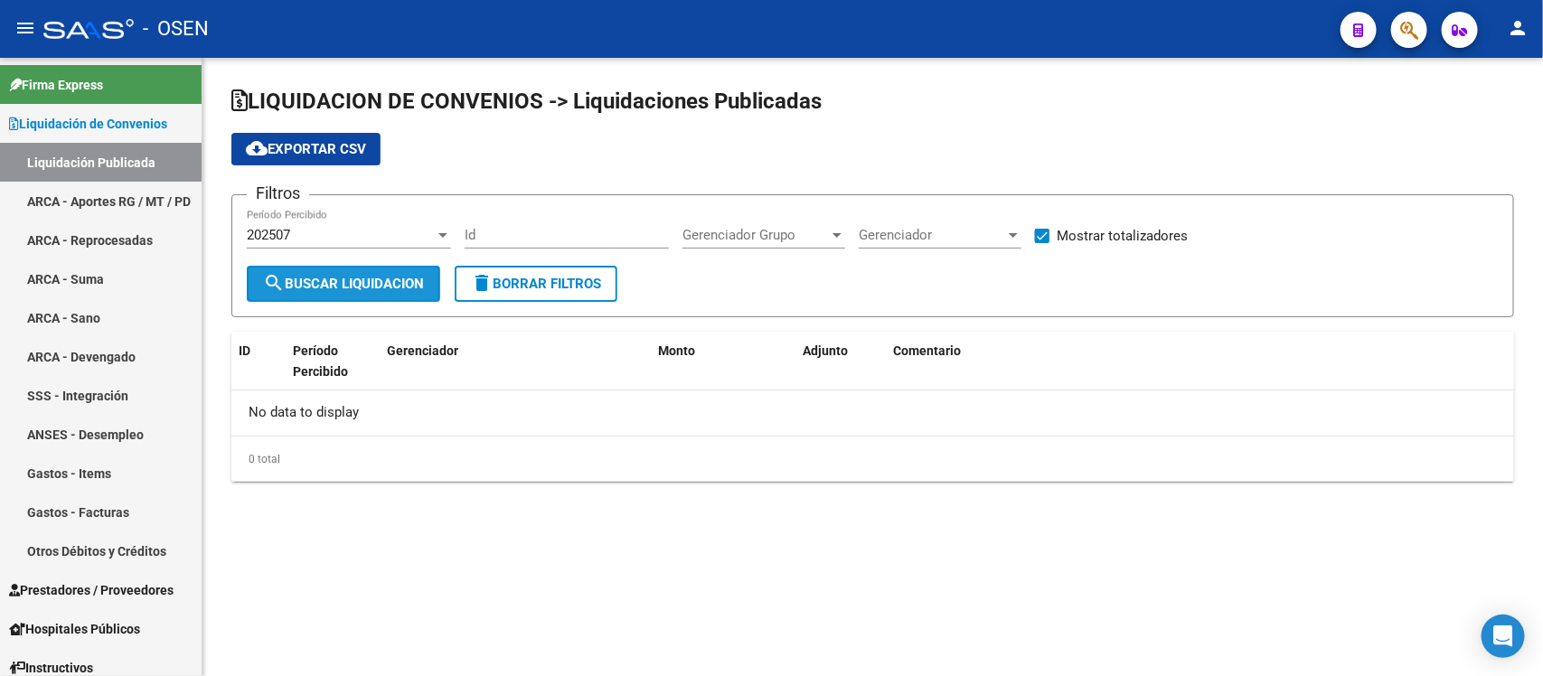
click at [287, 285] on span "search Buscar Liquidacion" at bounding box center [343, 284] width 161 height 16
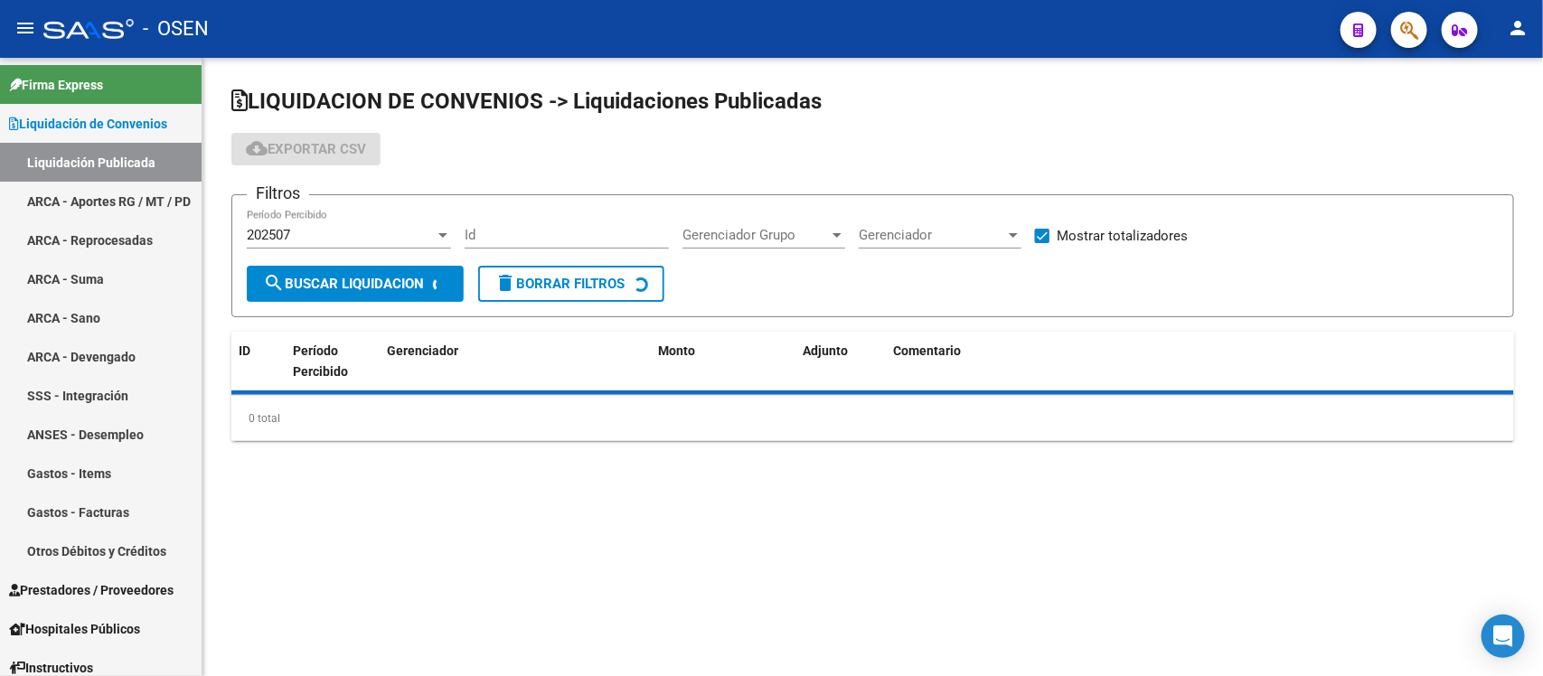
click at [289, 278] on span "search Buscar Liquidacion" at bounding box center [343, 284] width 161 height 16
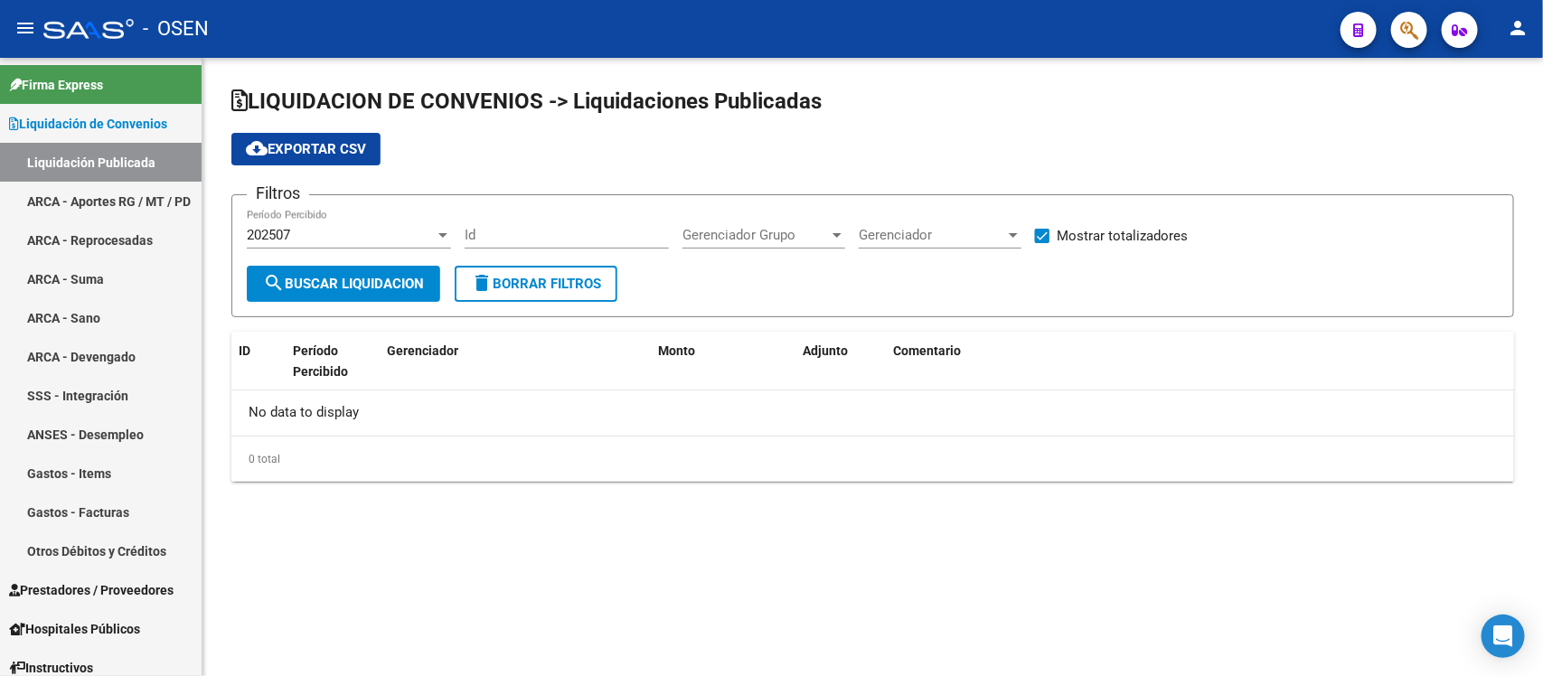
click at [269, 276] on mat-icon "search" at bounding box center [274, 283] width 22 height 22
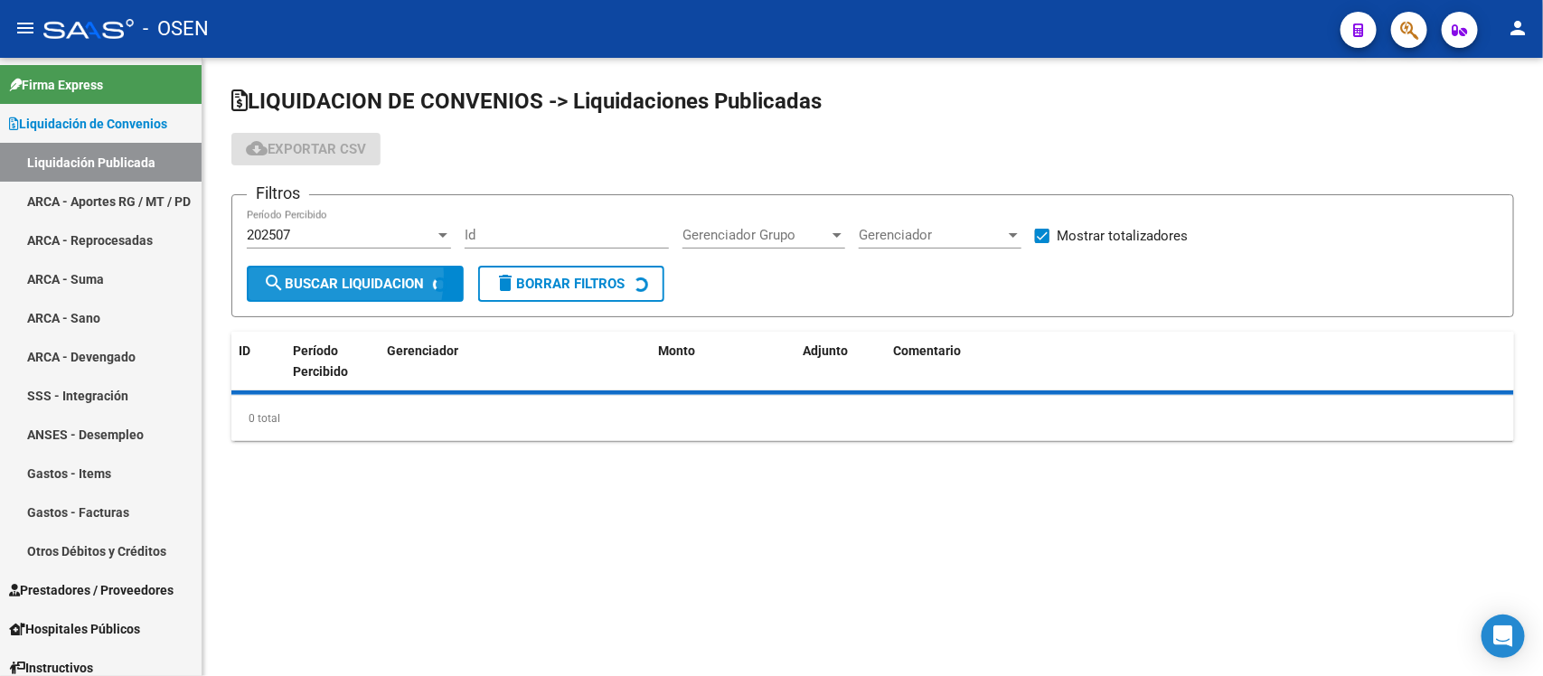
click at [265, 278] on mat-icon "search" at bounding box center [274, 283] width 22 height 22
click at [273, 276] on mat-icon "search" at bounding box center [274, 283] width 22 height 22
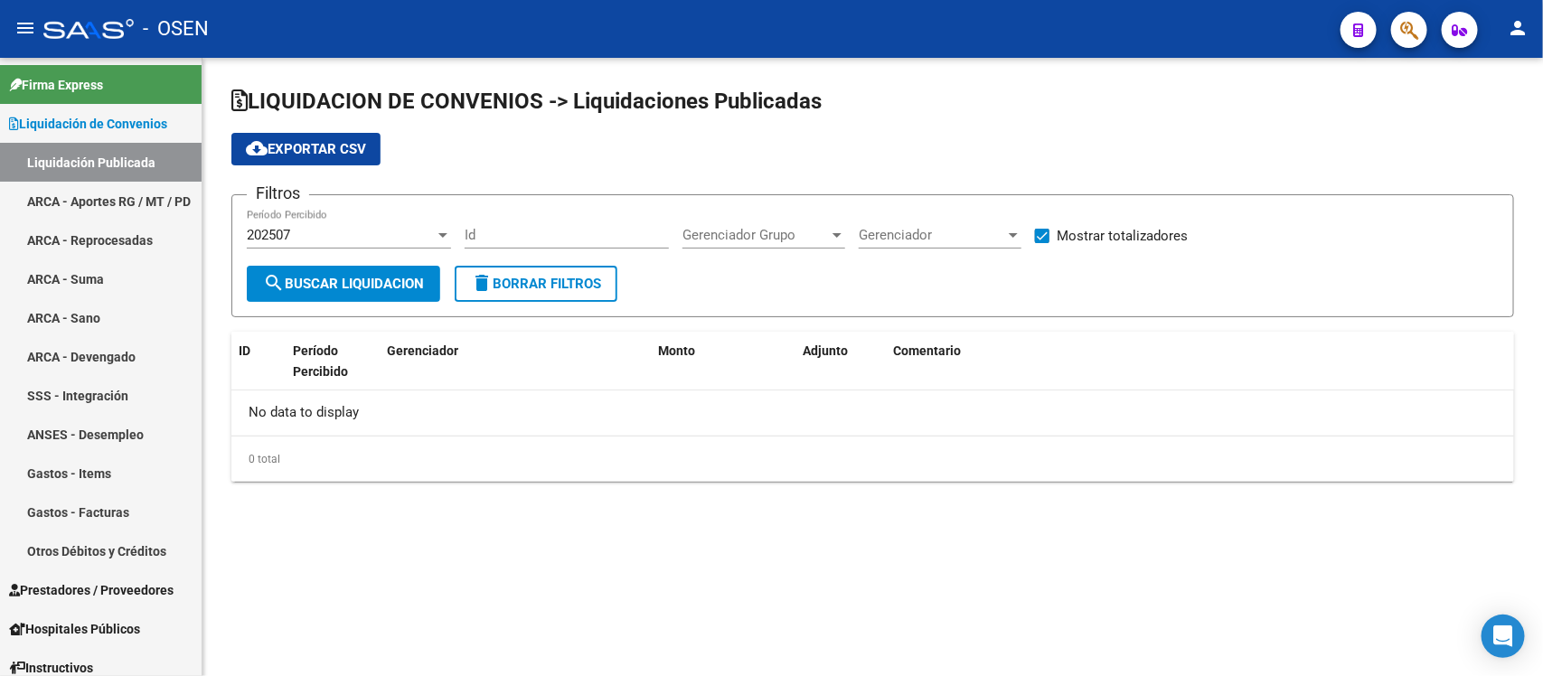
click at [277, 278] on mat-icon "search" at bounding box center [274, 283] width 22 height 22
click at [276, 278] on mat-icon "search" at bounding box center [274, 283] width 22 height 22
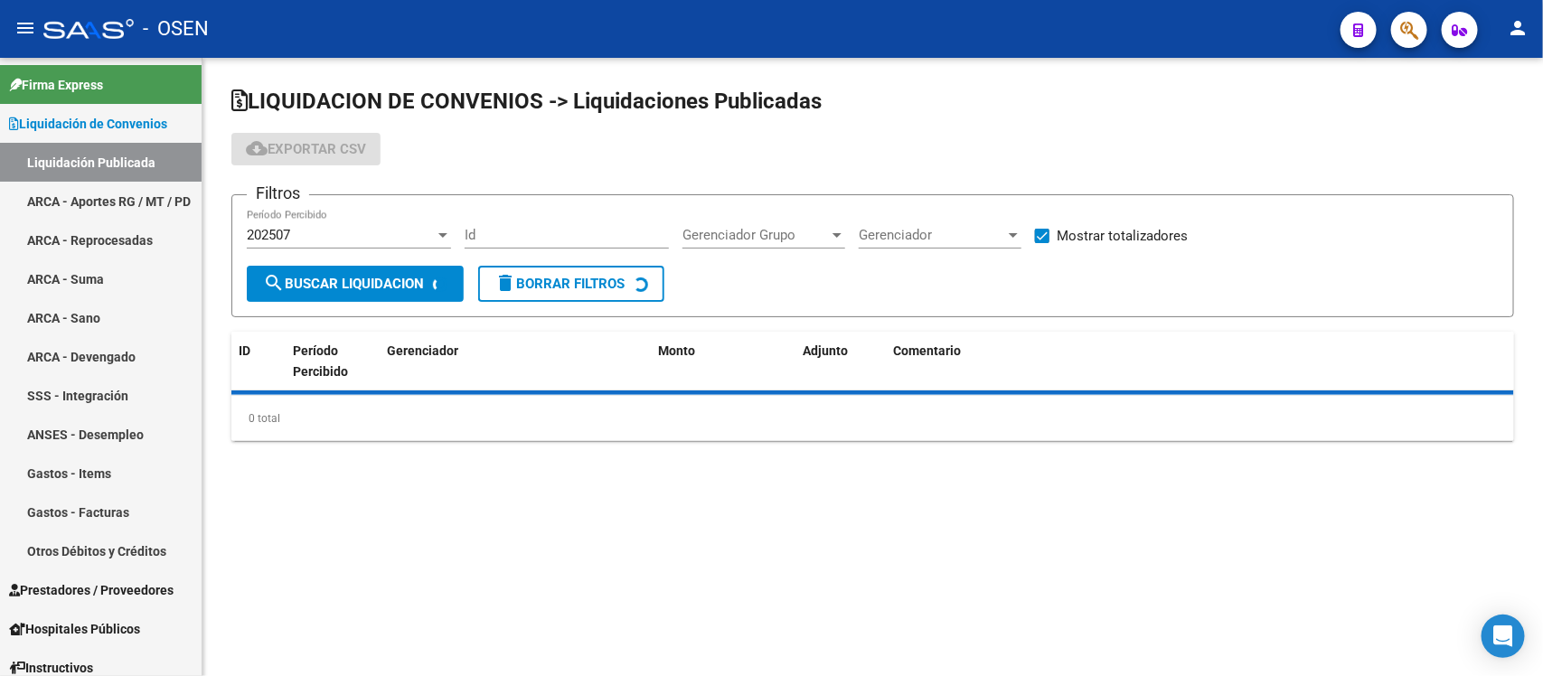
click at [276, 278] on mat-icon "search" at bounding box center [274, 283] width 22 height 22
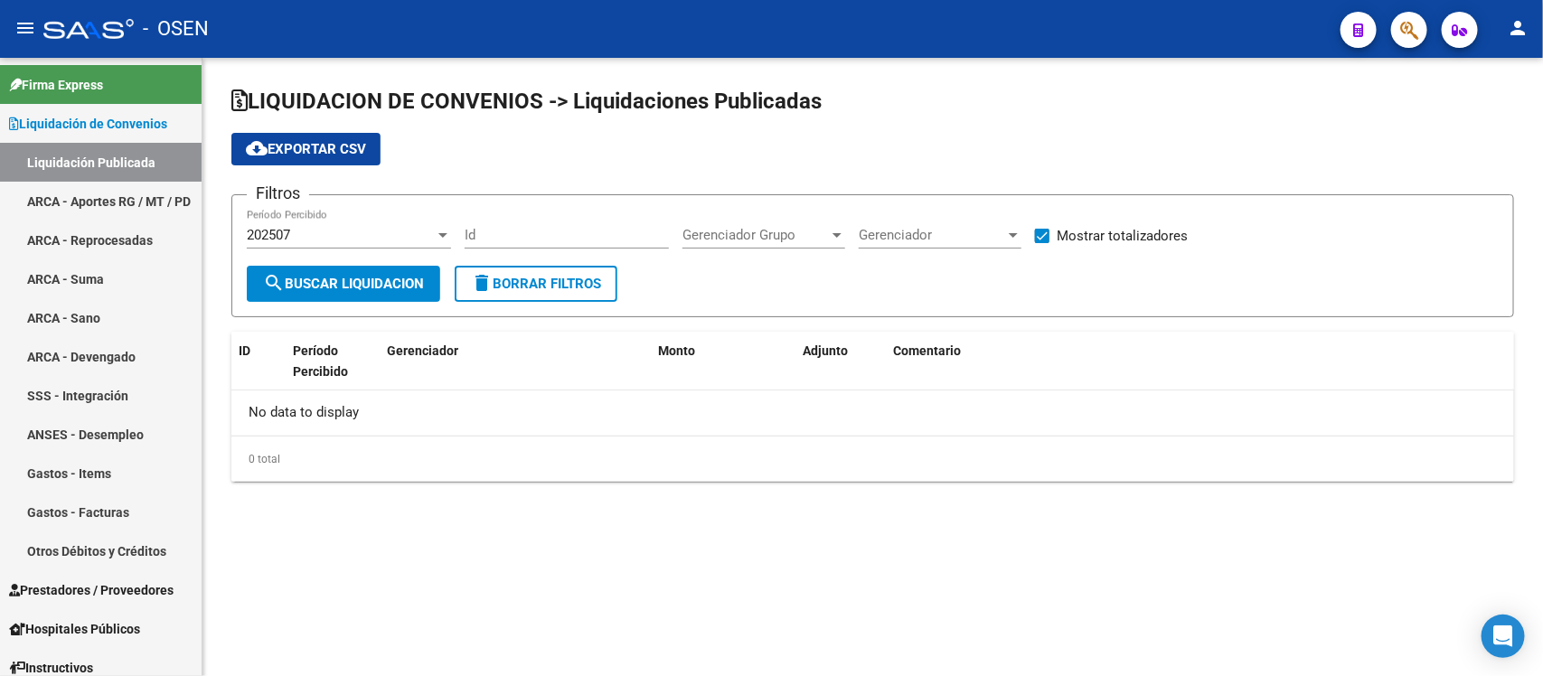
click at [276, 278] on mat-icon "search" at bounding box center [274, 283] width 22 height 22
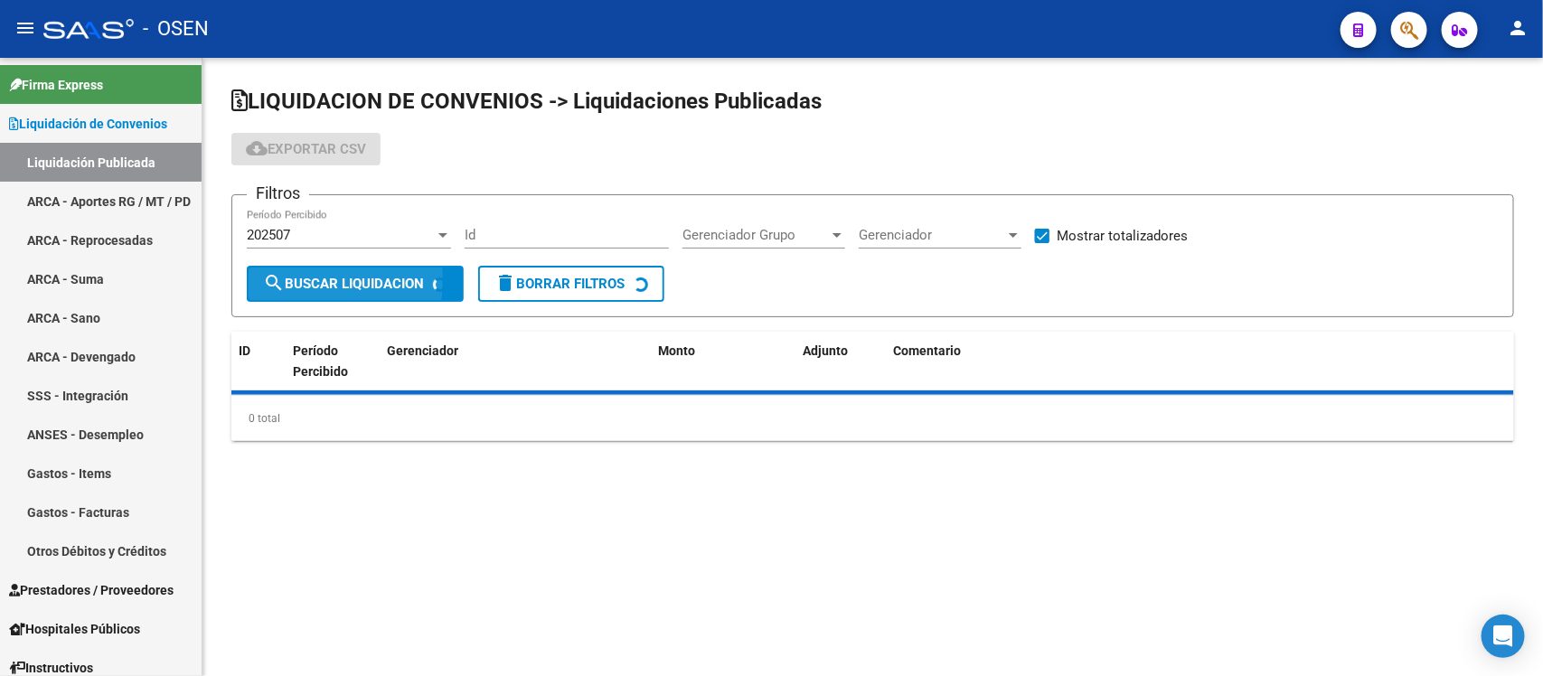
click at [276, 278] on mat-icon "search" at bounding box center [274, 283] width 22 height 22
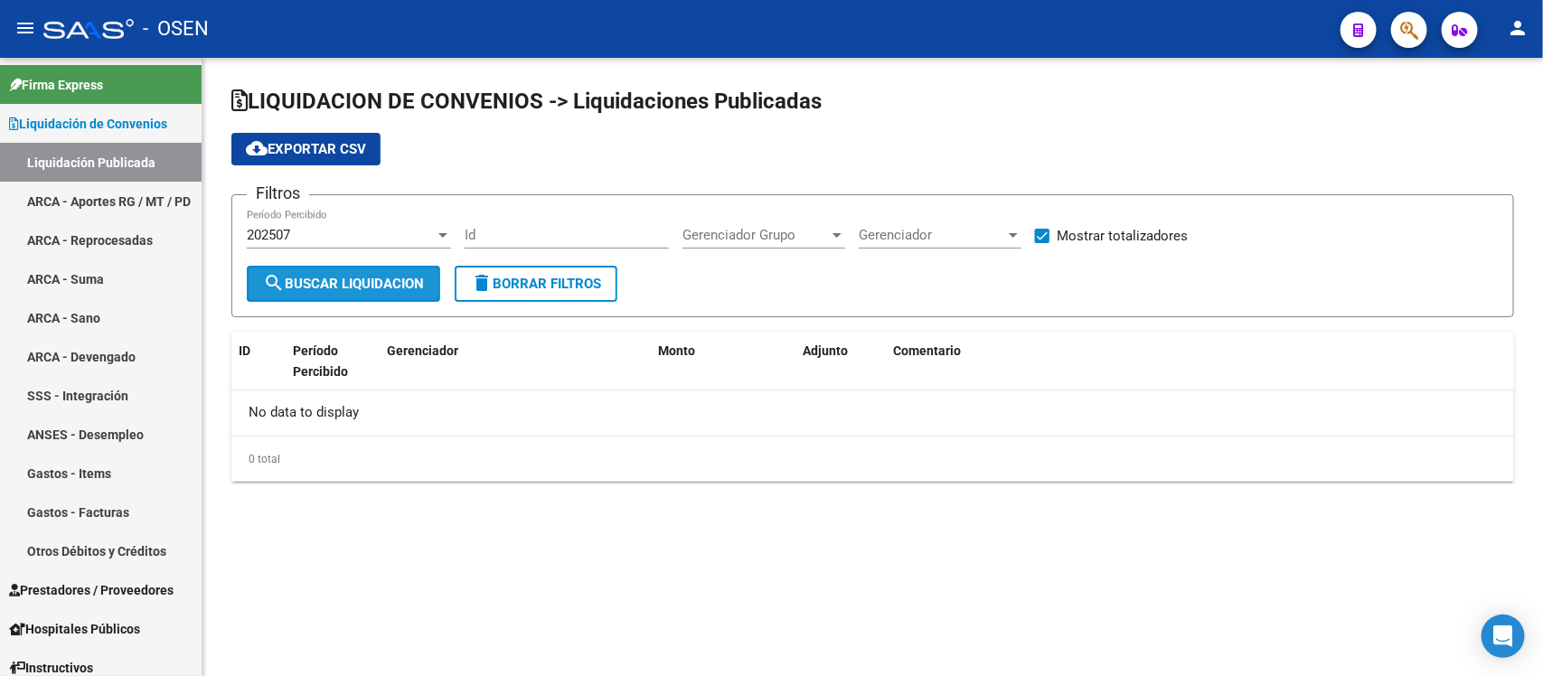
click at [269, 281] on mat-icon "search" at bounding box center [274, 283] width 22 height 22
click at [268, 281] on mat-icon "search" at bounding box center [274, 283] width 22 height 22
click at [396, 268] on button "search Buscar Liquidacion" at bounding box center [343, 284] width 193 height 36
click at [398, 271] on button "search Buscar Liquidacion" at bounding box center [343, 284] width 193 height 36
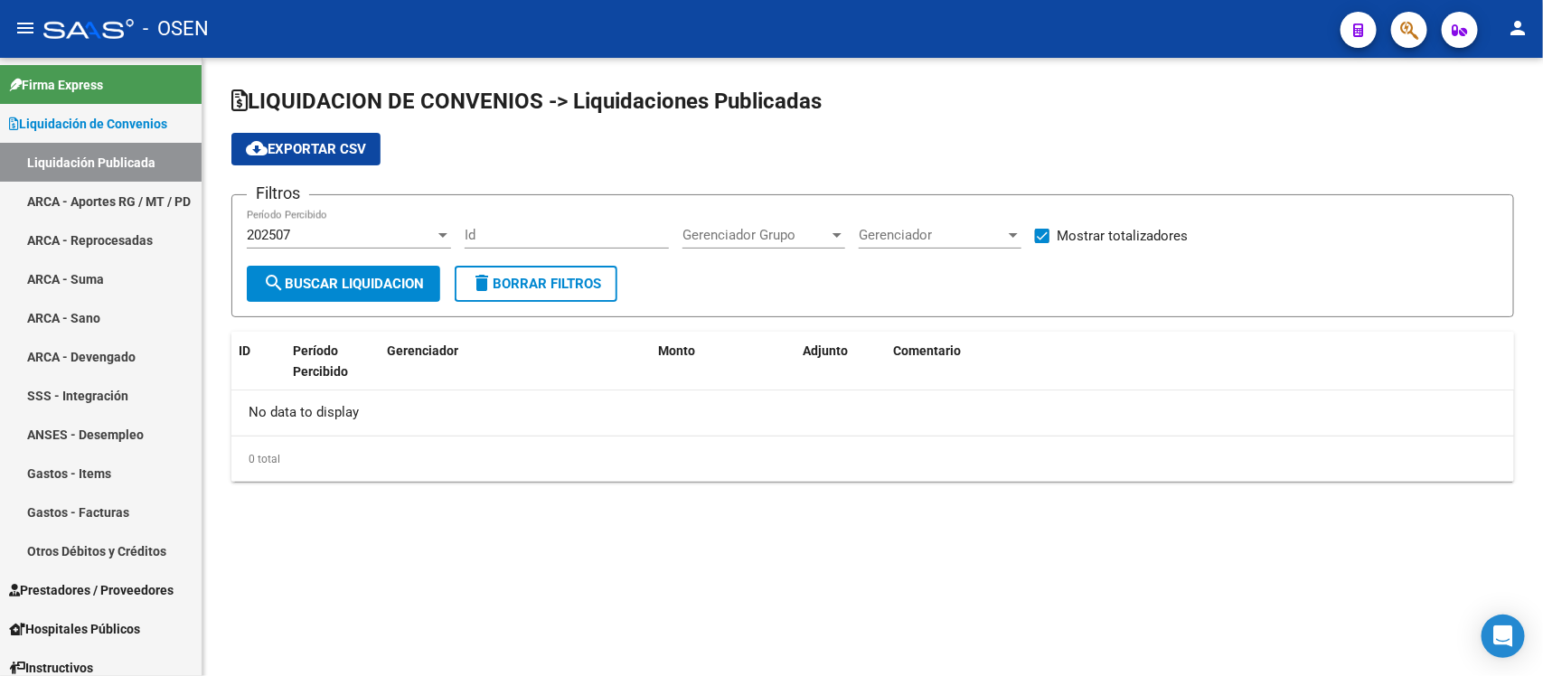
click at [355, 289] on span "search Buscar Liquidacion" at bounding box center [343, 284] width 161 height 16
